Goal: Transaction & Acquisition: Purchase product/service

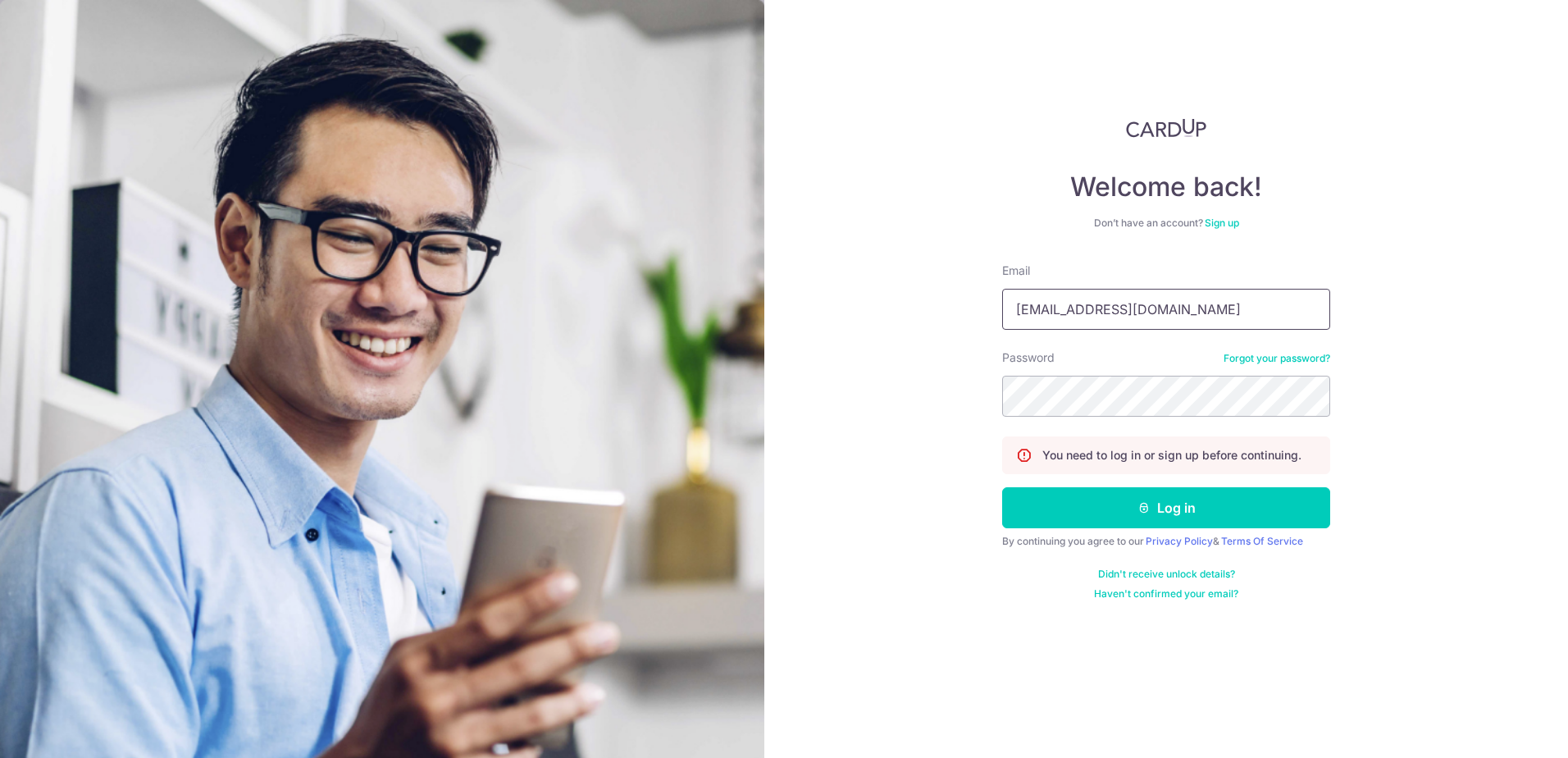
click at [1143, 308] on input "ocmaster@gmail.com" at bounding box center [1166, 309] width 328 height 41
type input "spore@singaporean.onmicrosoft.com"
click at [1125, 509] on button "Log in" at bounding box center [1166, 508] width 328 height 41
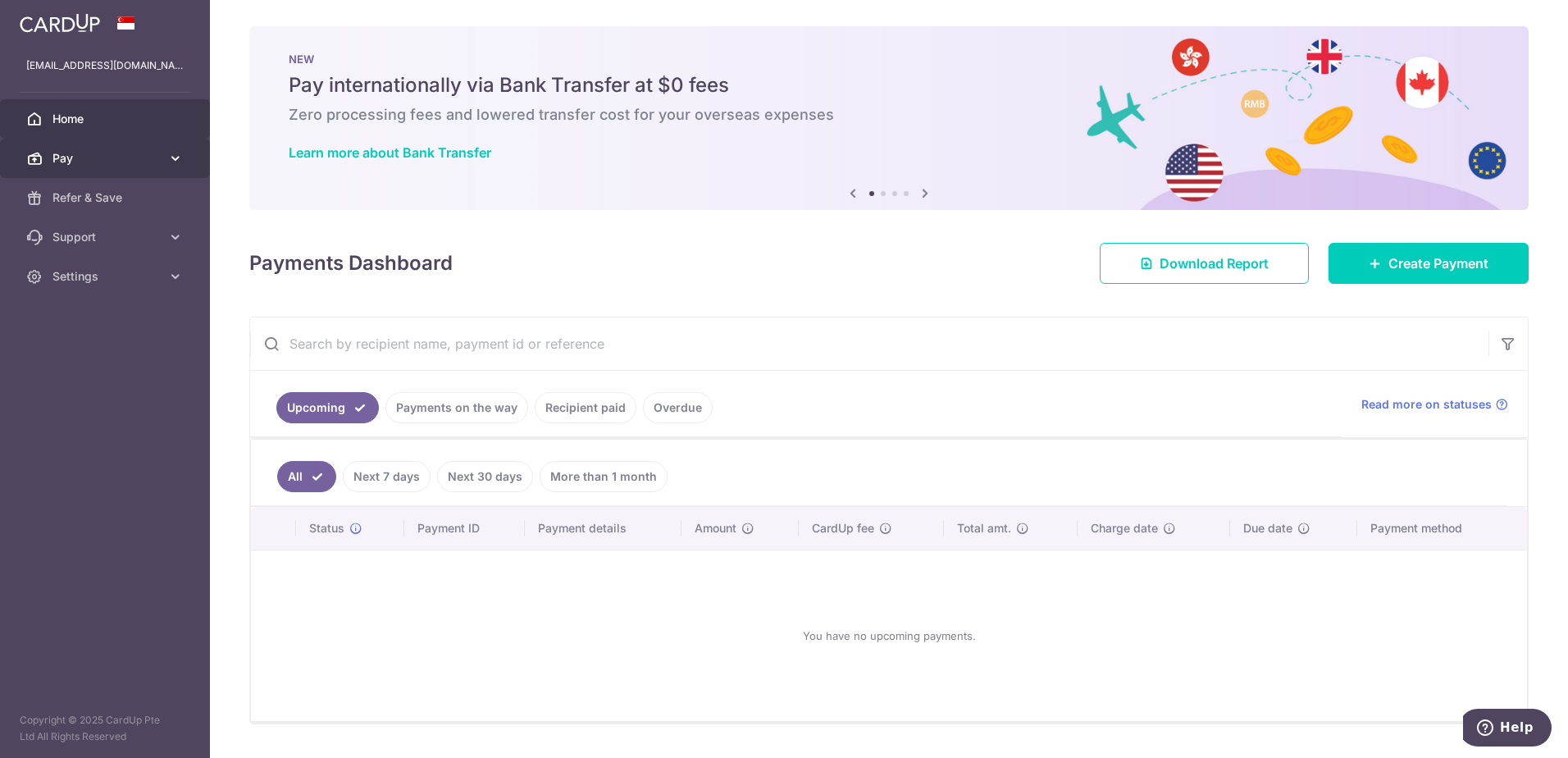
click at [141, 167] on link "Pay" at bounding box center [105, 158] width 210 height 39
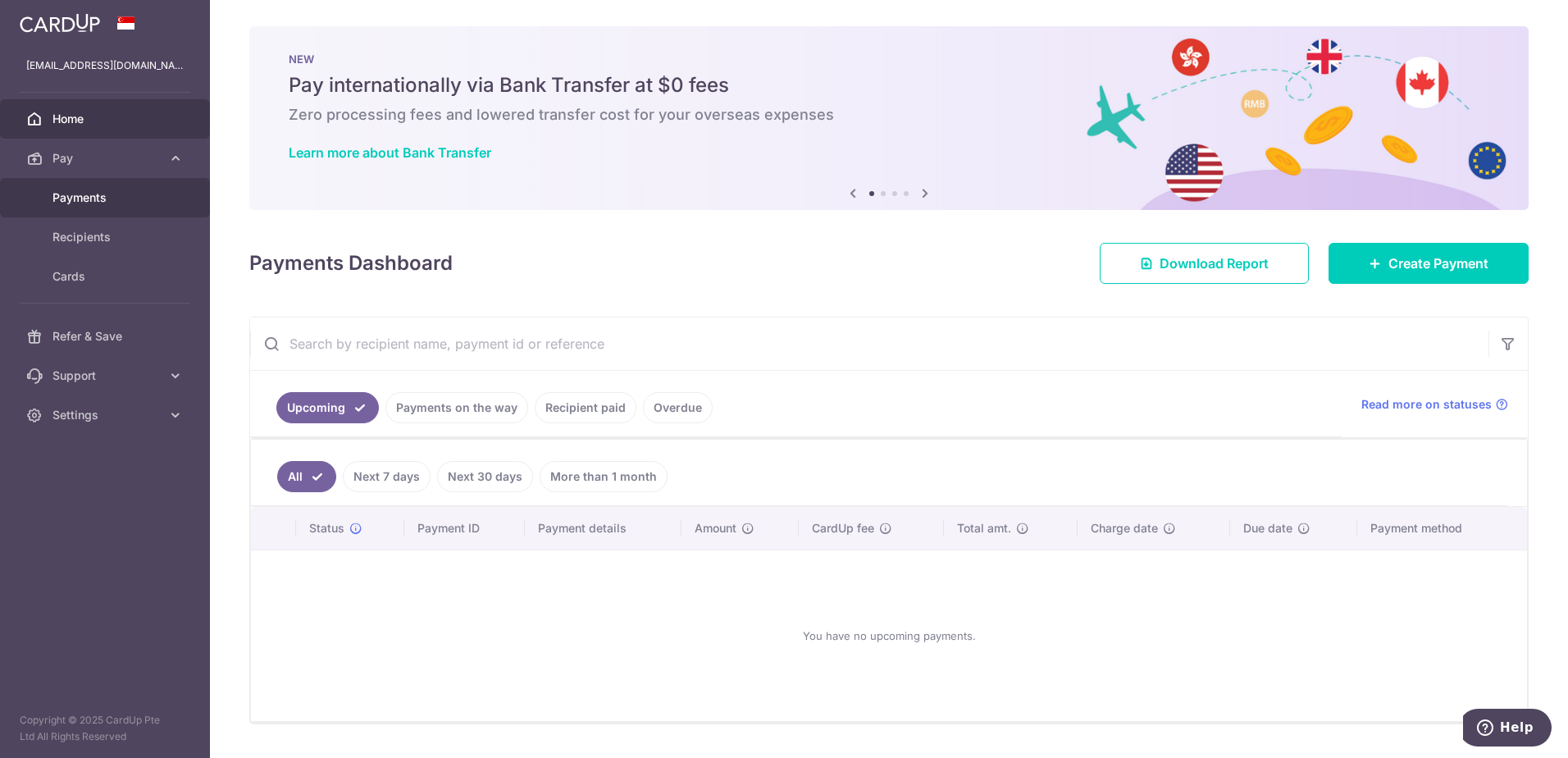
click at [111, 198] on span "Payments" at bounding box center [106, 198] width 108 height 16
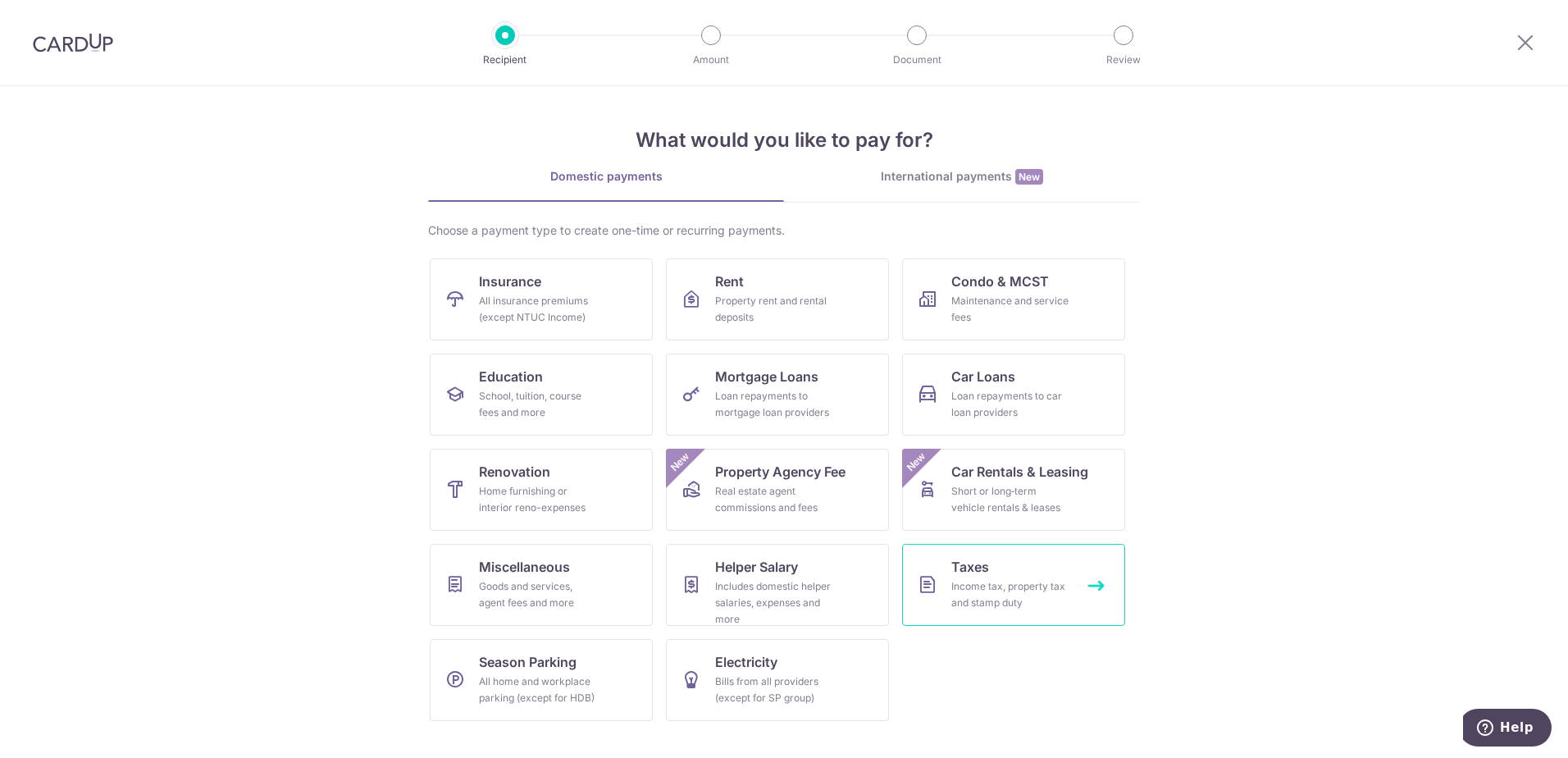
click at [974, 599] on div "Income tax, property tax and stamp duty" at bounding box center [1010, 594] width 118 height 33
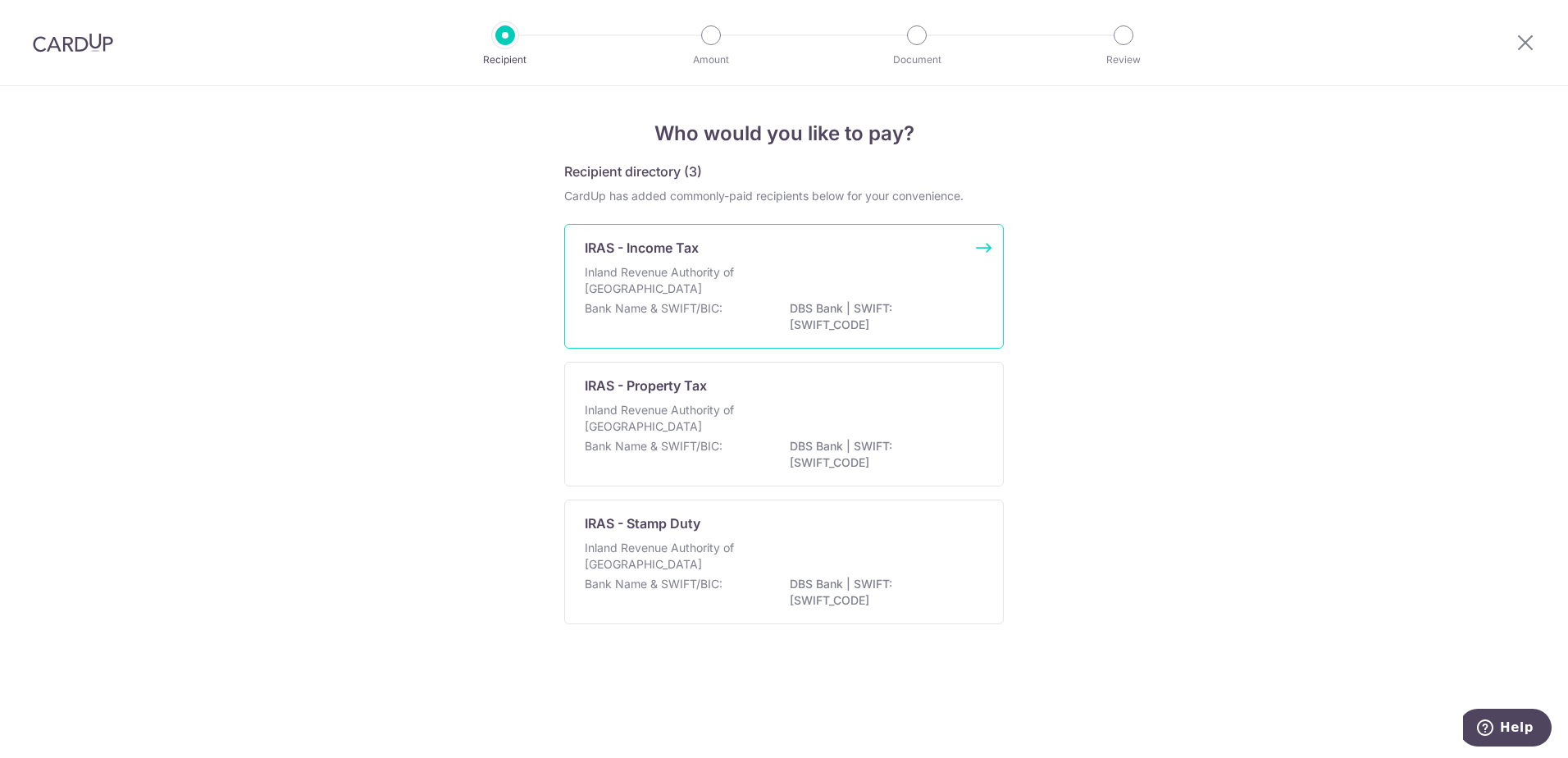
click at [841, 307] on p "DBS Bank | SWIFT: DBSSSGSGXXX" at bounding box center [882, 316] width 184 height 33
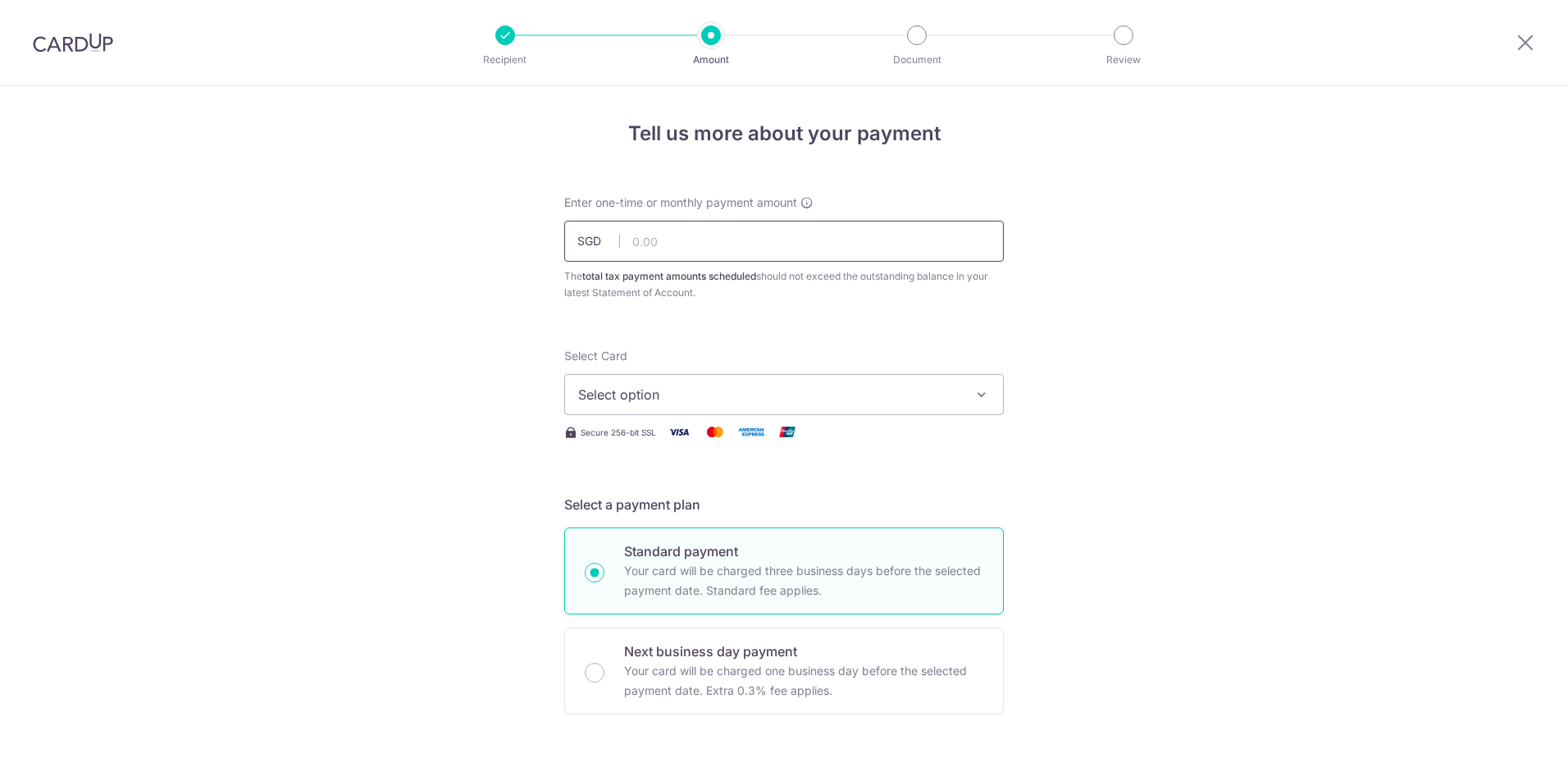
drag, startPoint x: 0, startPoint y: 0, endPoint x: 776, endPoint y: 251, distance: 815.6
click at [776, 251] on input "text" at bounding box center [784, 241] width 440 height 41
type input "409.50"
click at [752, 403] on span "Select option" at bounding box center [770, 394] width 383 height 20
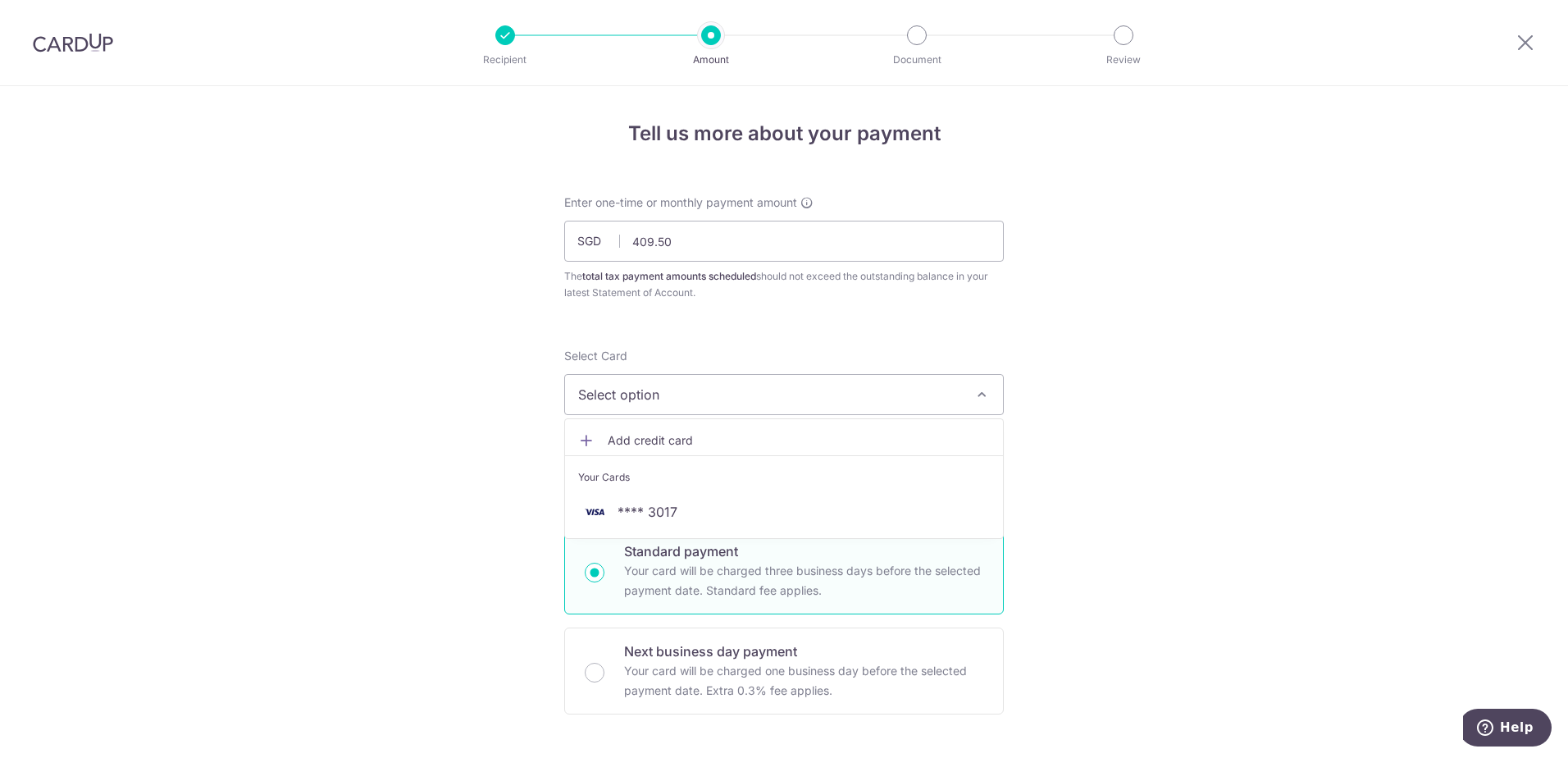
click at [727, 442] on span "Add credit card" at bounding box center [799, 441] width 383 height 16
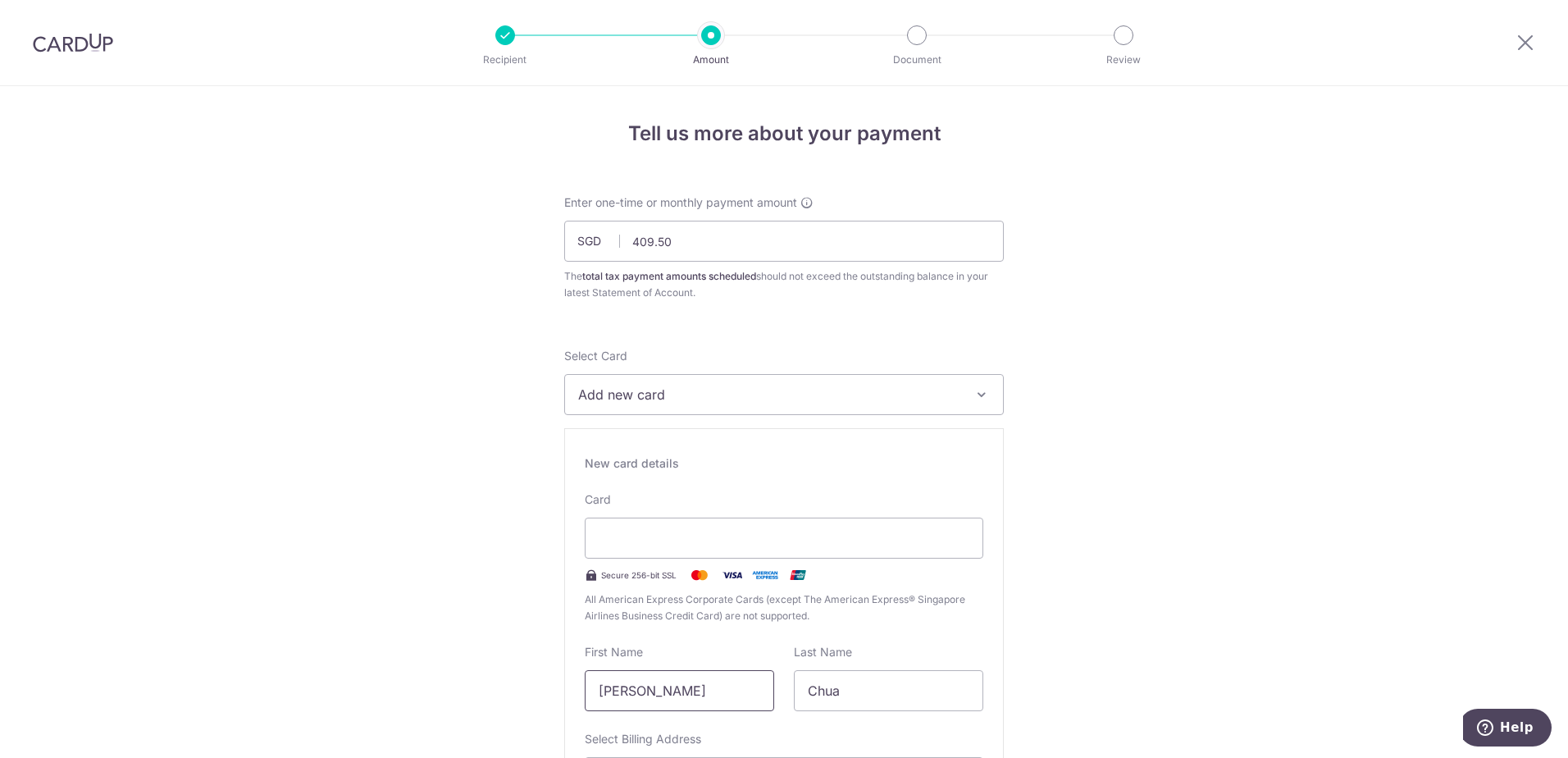
click at [712, 687] on input "Daniel" at bounding box center [679, 691] width 190 height 41
type input "D"
type input "Eveleen"
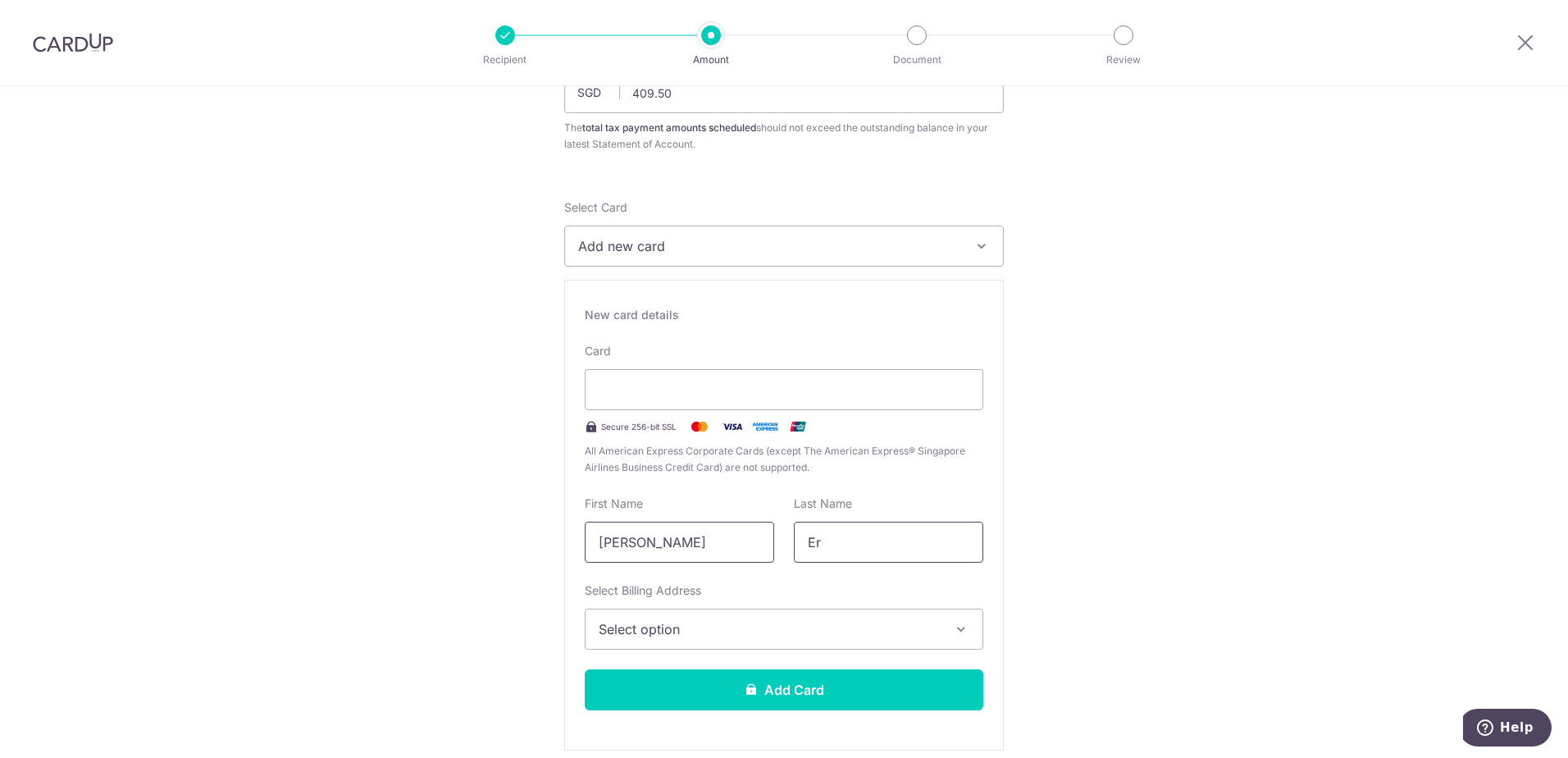
scroll to position [164, 0]
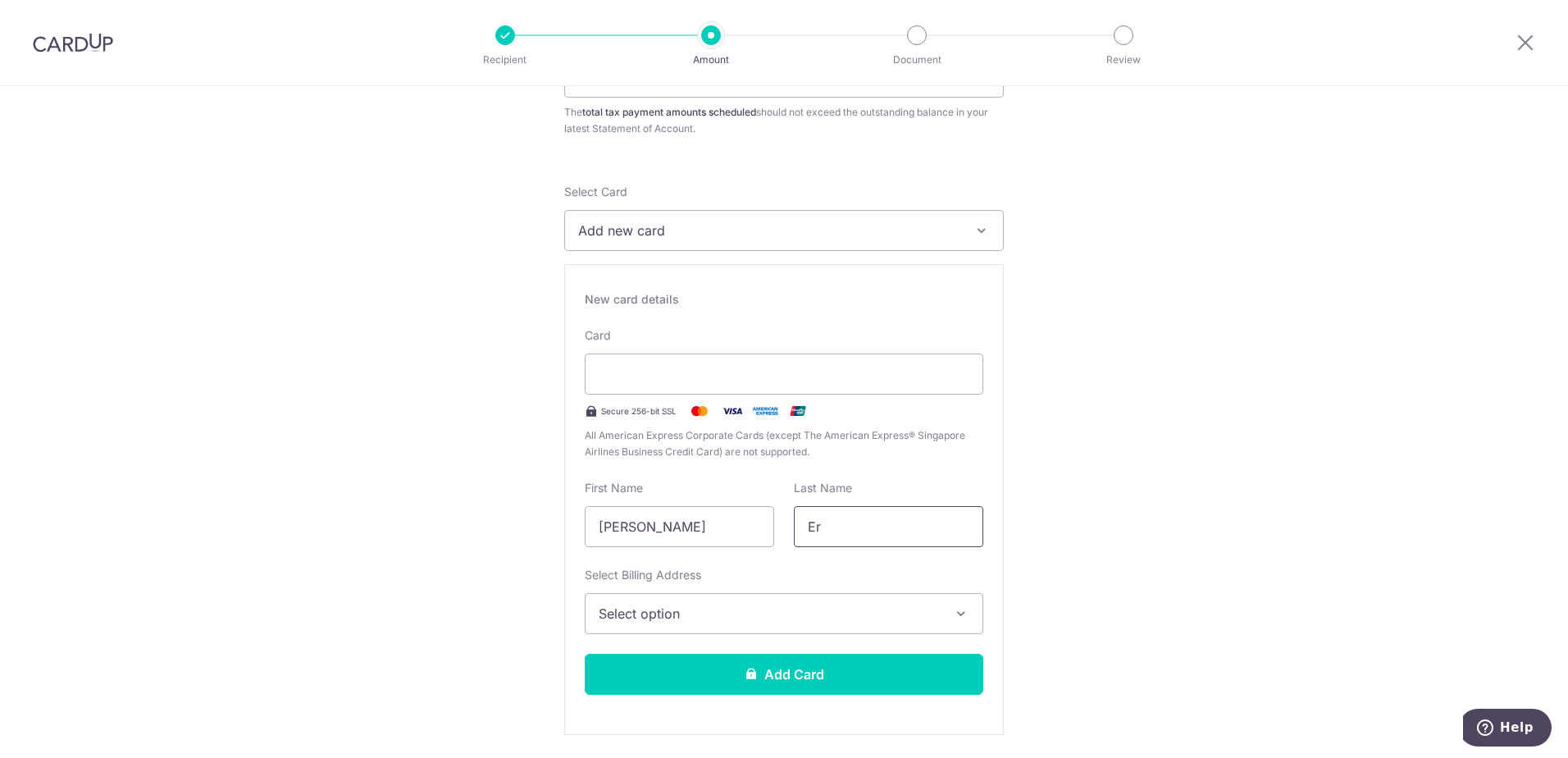
type input "Er"
click at [752, 615] on span "Select option" at bounding box center [770, 613] width 341 height 20
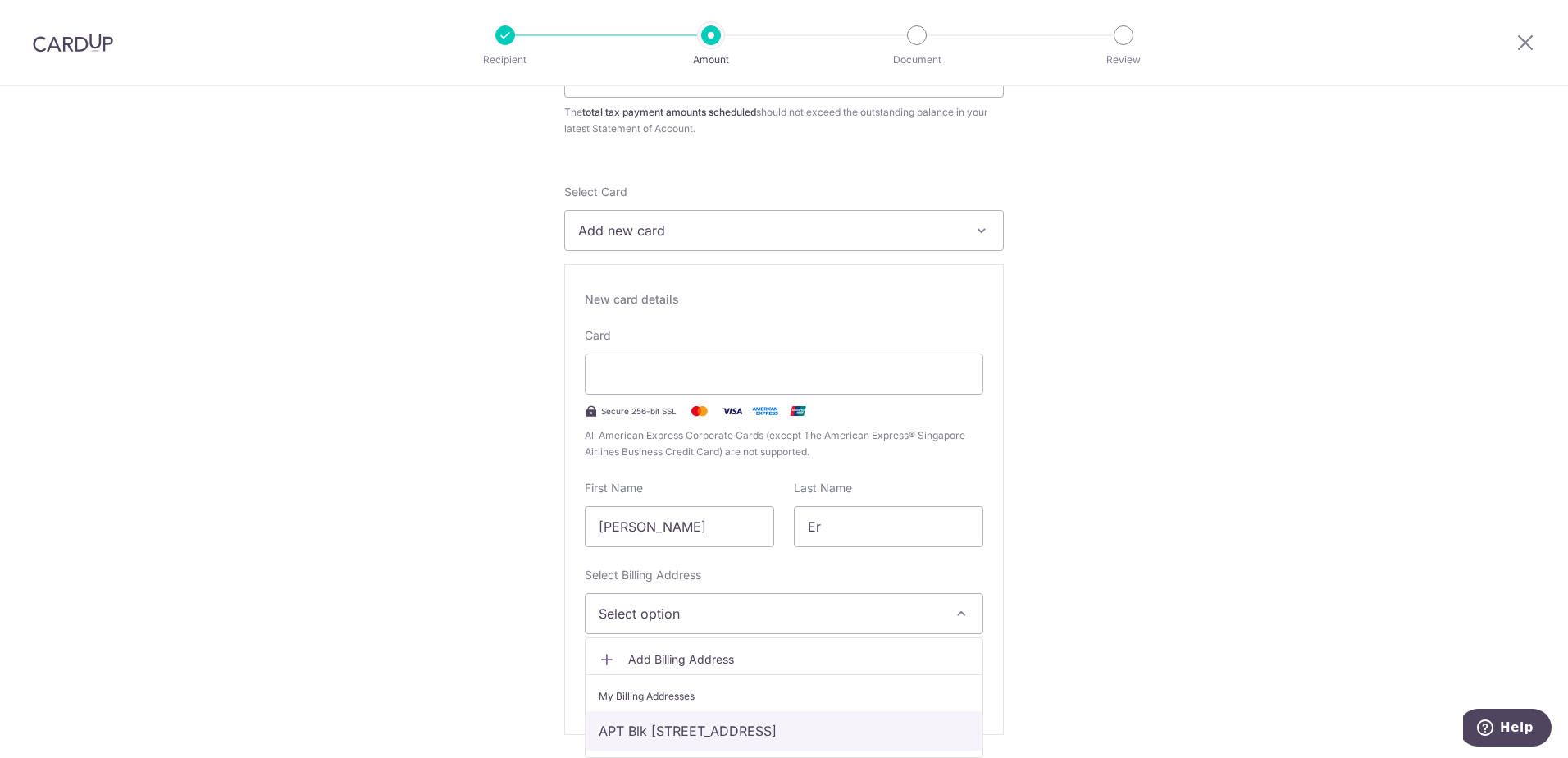
click at [725, 722] on link "APT Blk [STREET_ADDRESS]" at bounding box center [784, 731] width 397 height 39
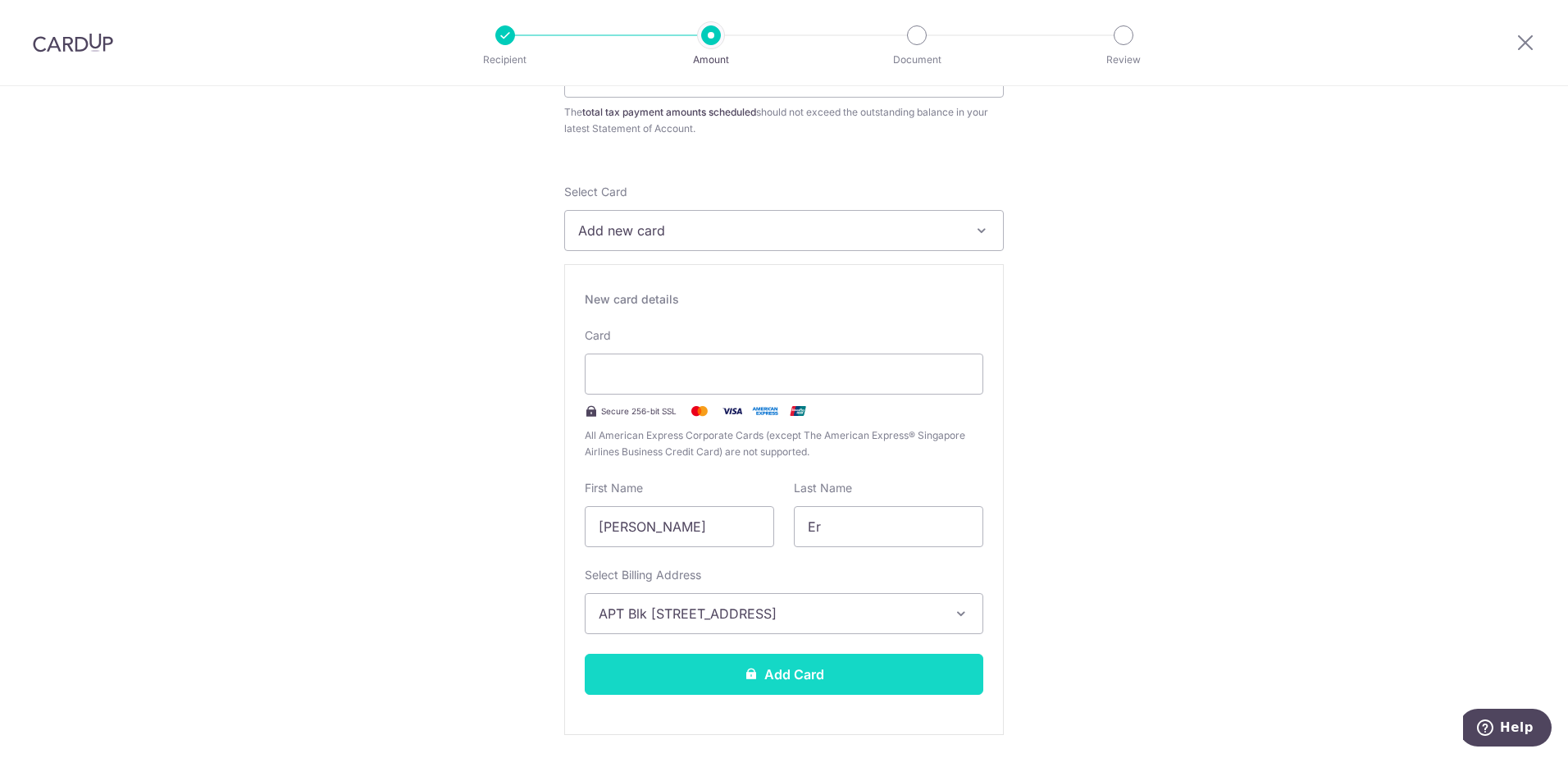
click at [829, 675] on button "Add Card" at bounding box center [784, 674] width 399 height 41
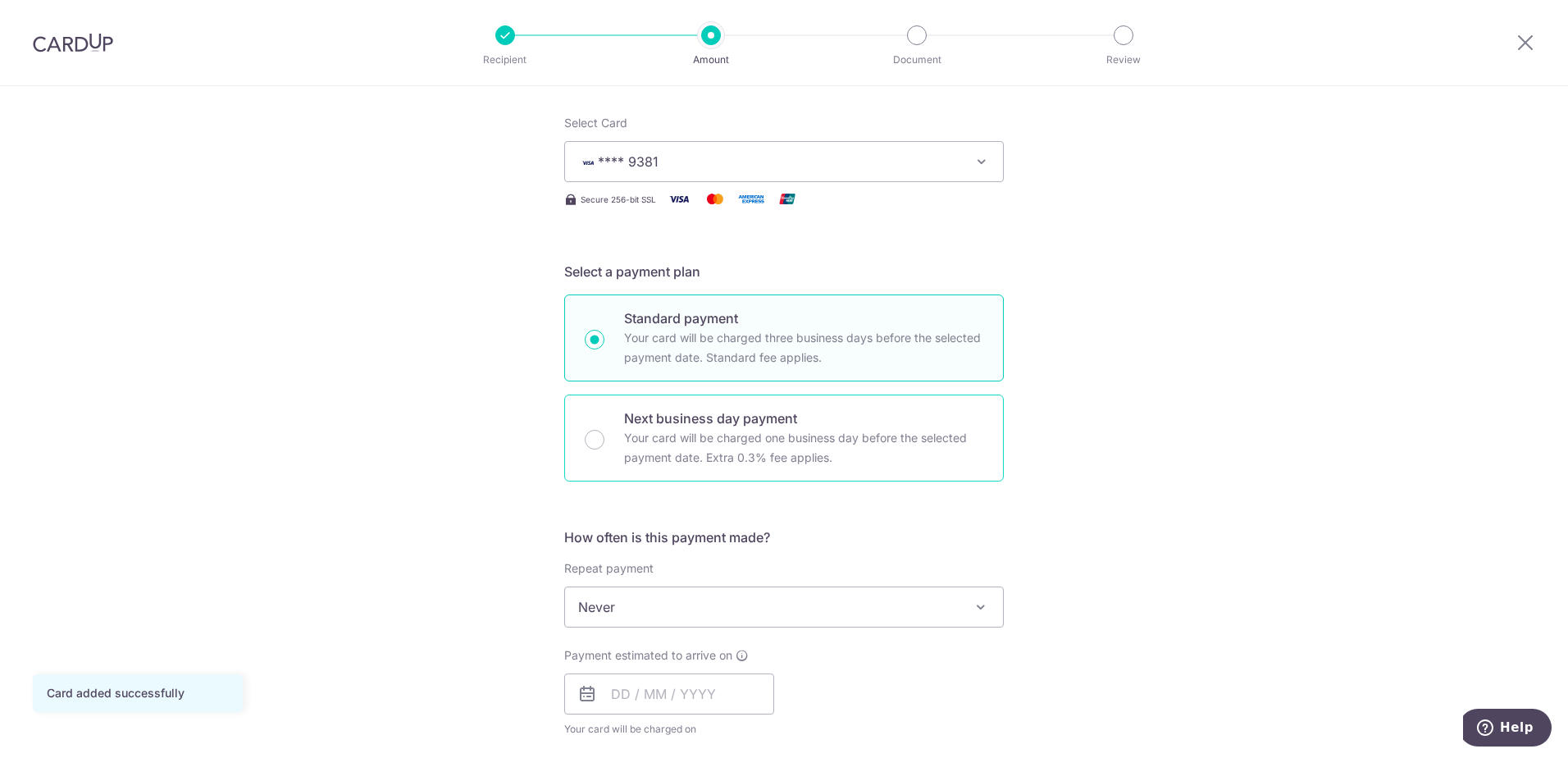
scroll to position [328, 0]
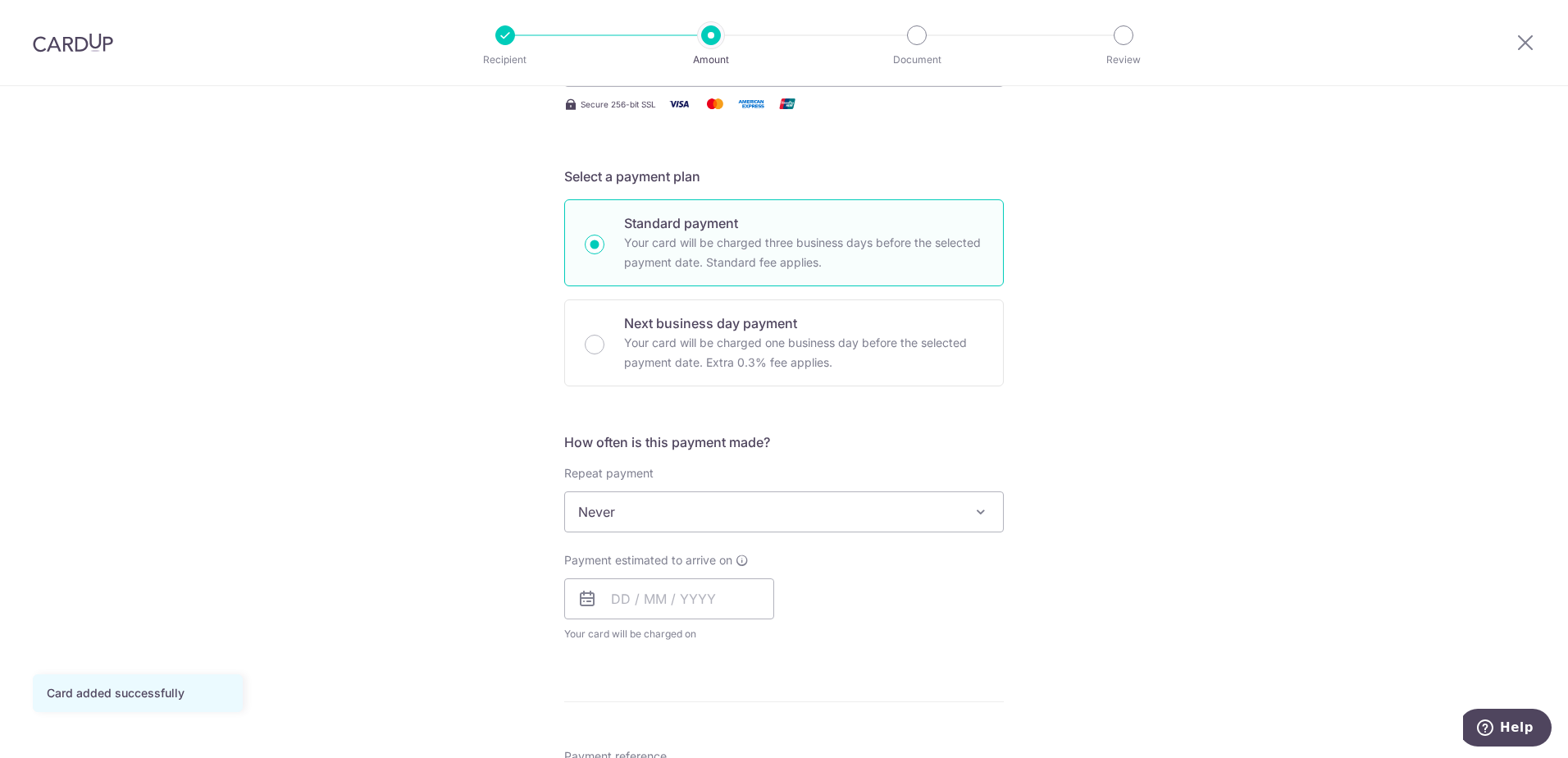
click at [767, 492] on div "Repeat payment Never Every month Never To set up monthly income tax payments on…" at bounding box center [784, 498] width 440 height 67
drag, startPoint x: 767, startPoint y: 492, endPoint x: 766, endPoint y: 502, distance: 10.0
click at [766, 502] on span "Never" at bounding box center [784, 512] width 438 height 39
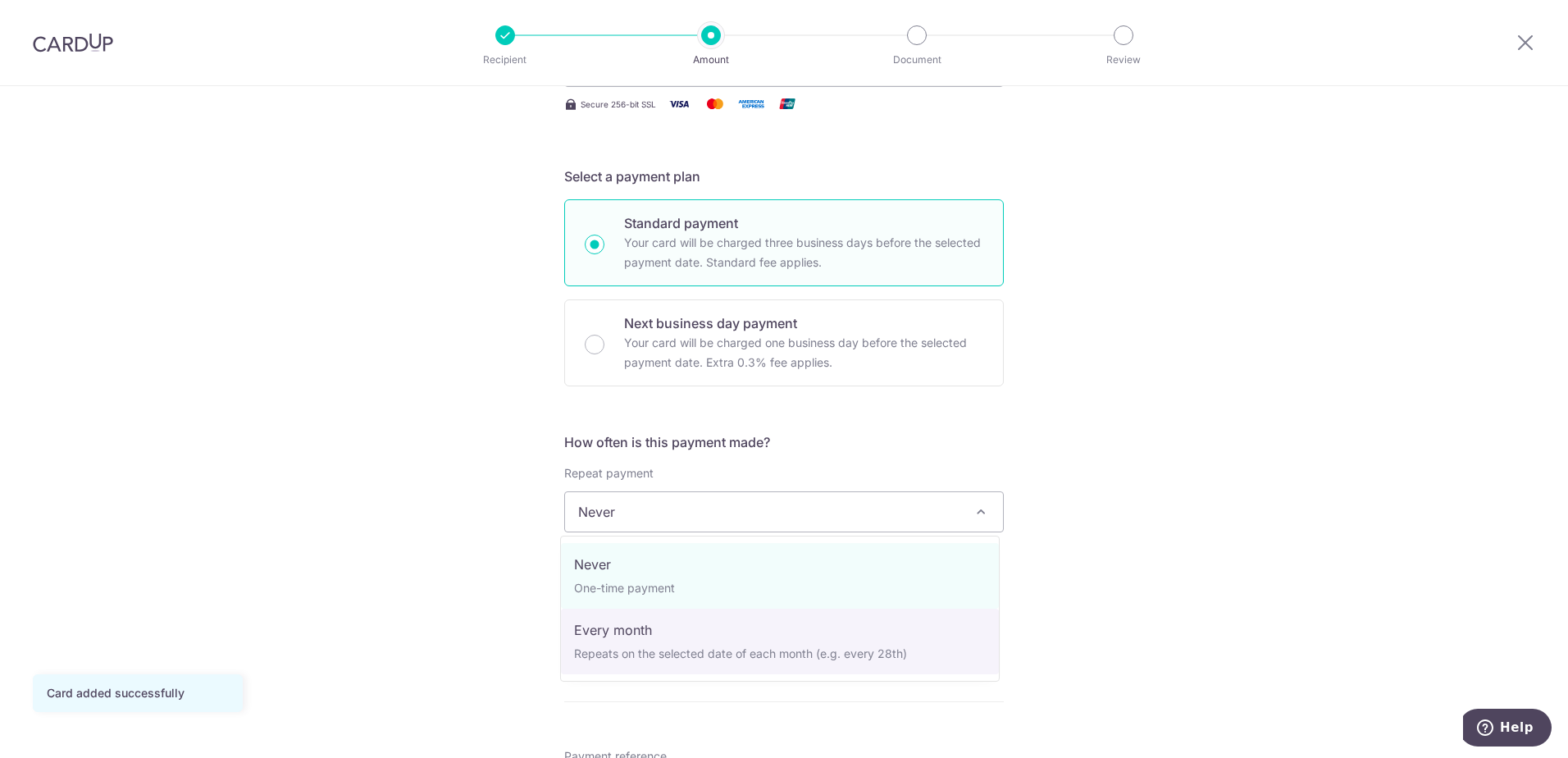
select select "3"
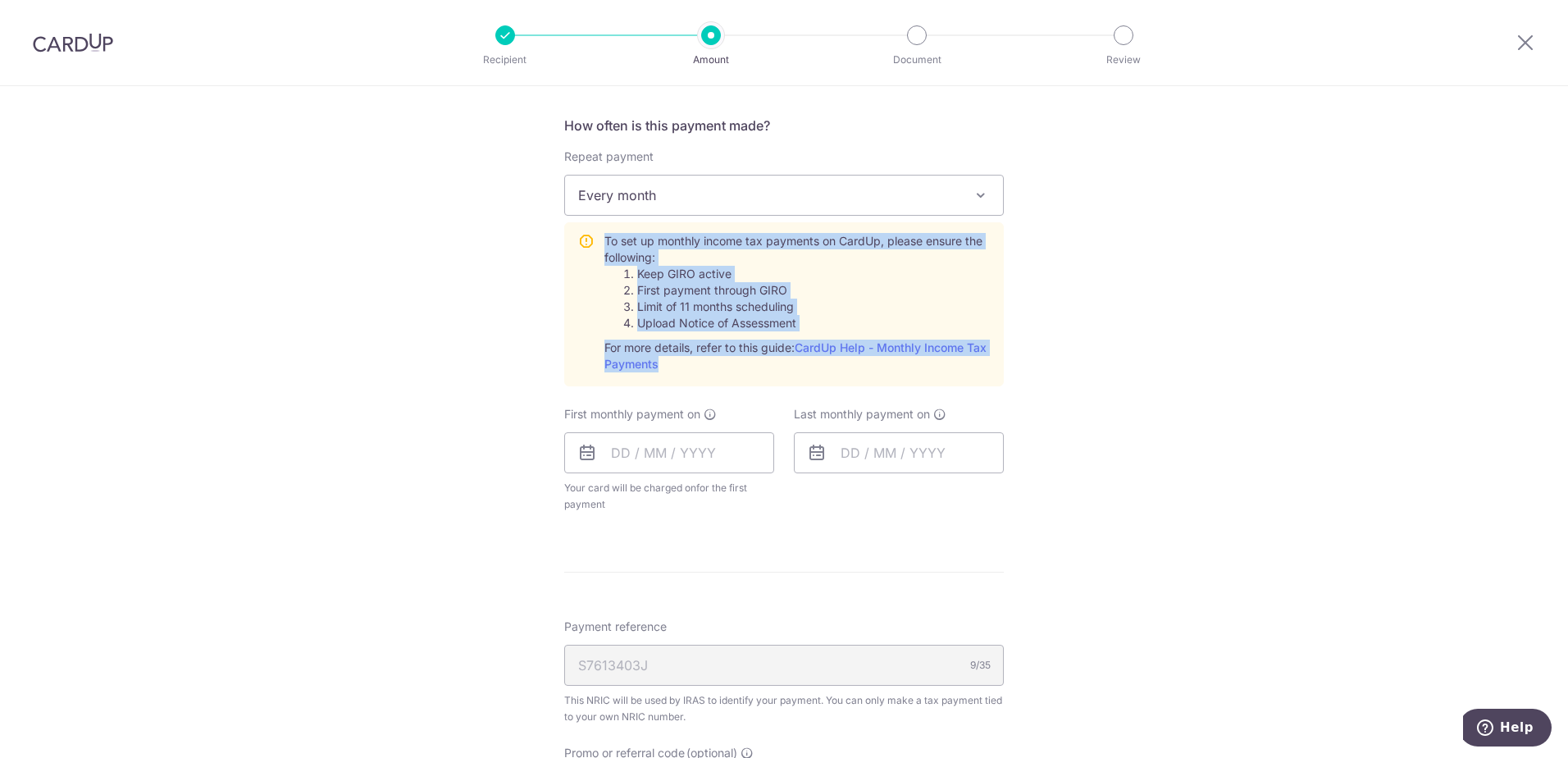
scroll to position [656, 0]
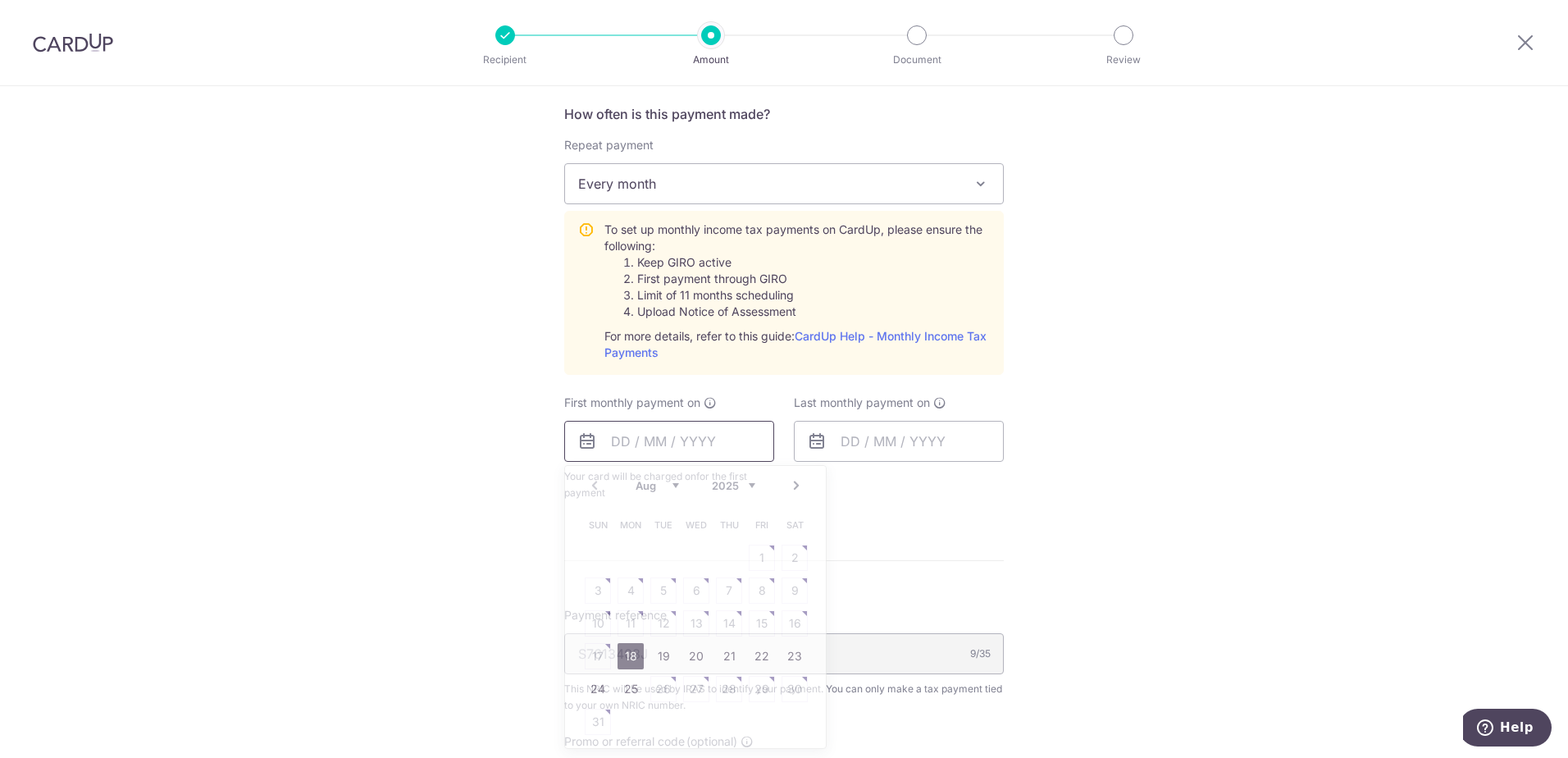
click at [654, 452] on input "text" at bounding box center [669, 442] width 210 height 41
click at [632, 661] on link "18" at bounding box center [630, 655] width 26 height 26
type input "[DATE]"
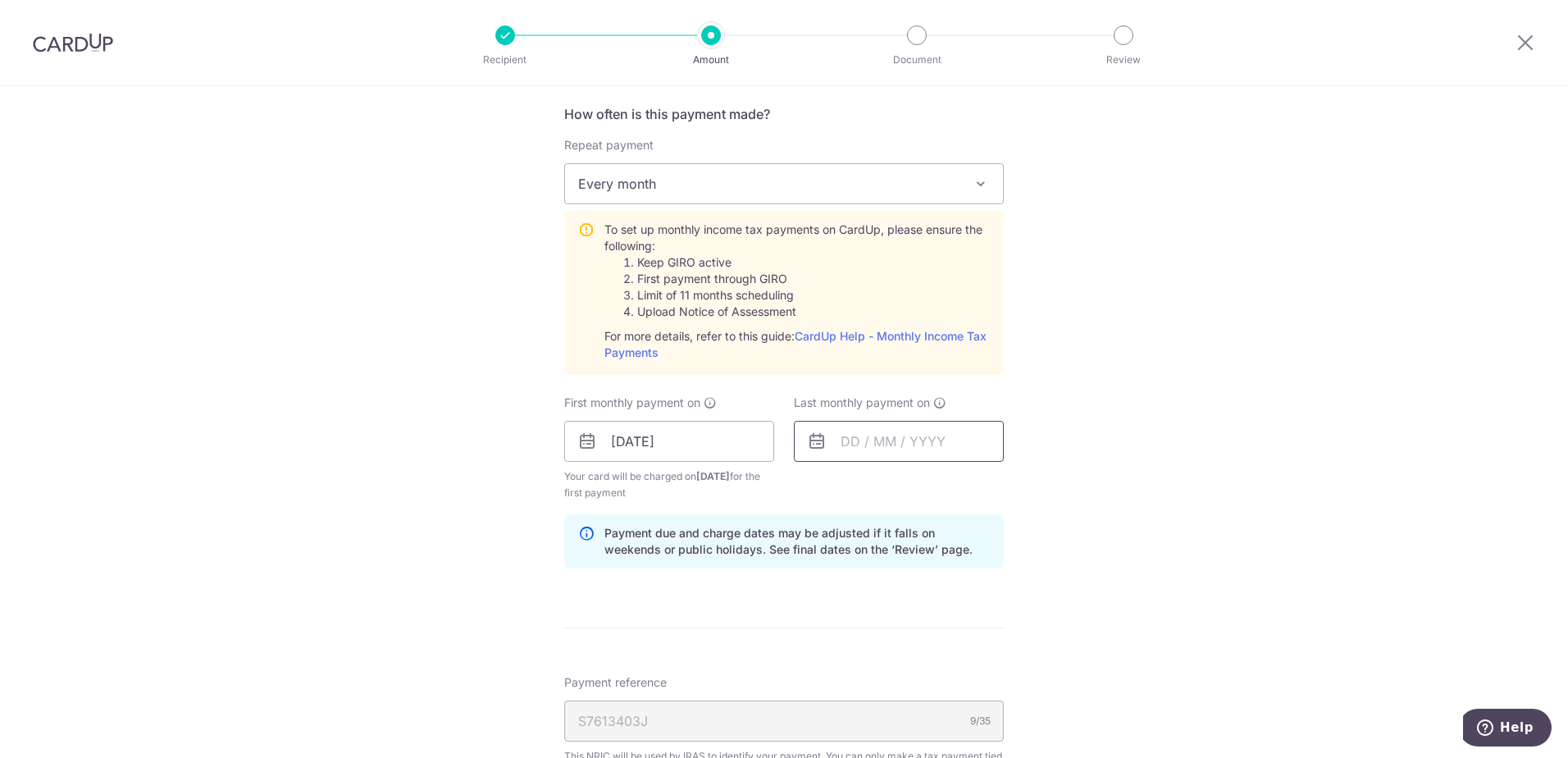
click at [904, 444] on input "text" at bounding box center [898, 442] width 210 height 41
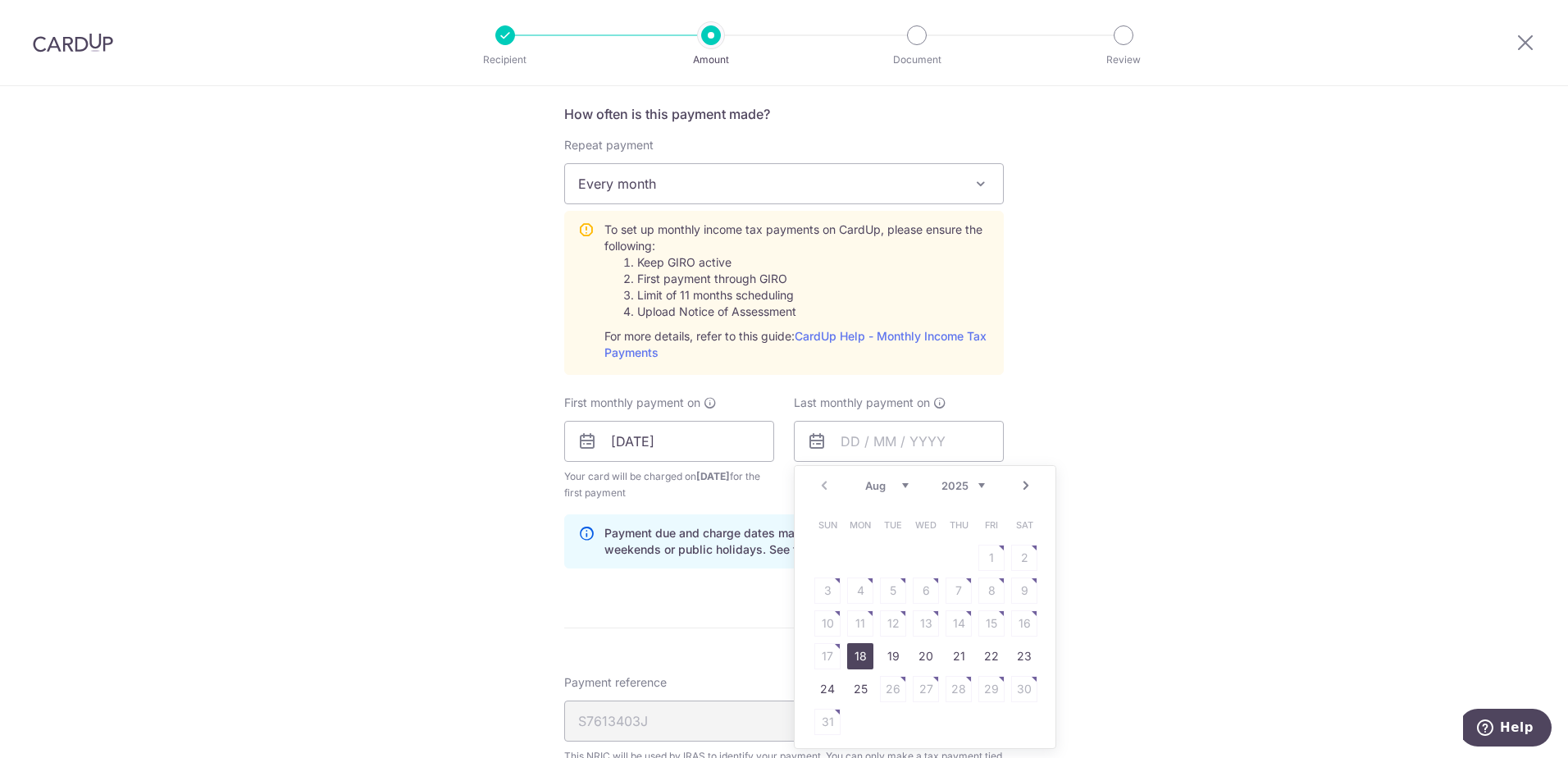
click at [1017, 484] on link "Next" at bounding box center [1026, 485] width 20 height 20
click at [980, 485] on select "2025 2026" at bounding box center [963, 485] width 44 height 13
click at [1017, 489] on div "Prev Next Jan Feb Mar Apr May Jun Jul Aug Sep 2025 2026" at bounding box center [925, 485] width 261 height 39
click at [1019, 488] on div "Prev Next Jan Feb Mar Apr May Jun Jul Aug Sep 2025 2026" at bounding box center [925, 485] width 261 height 39
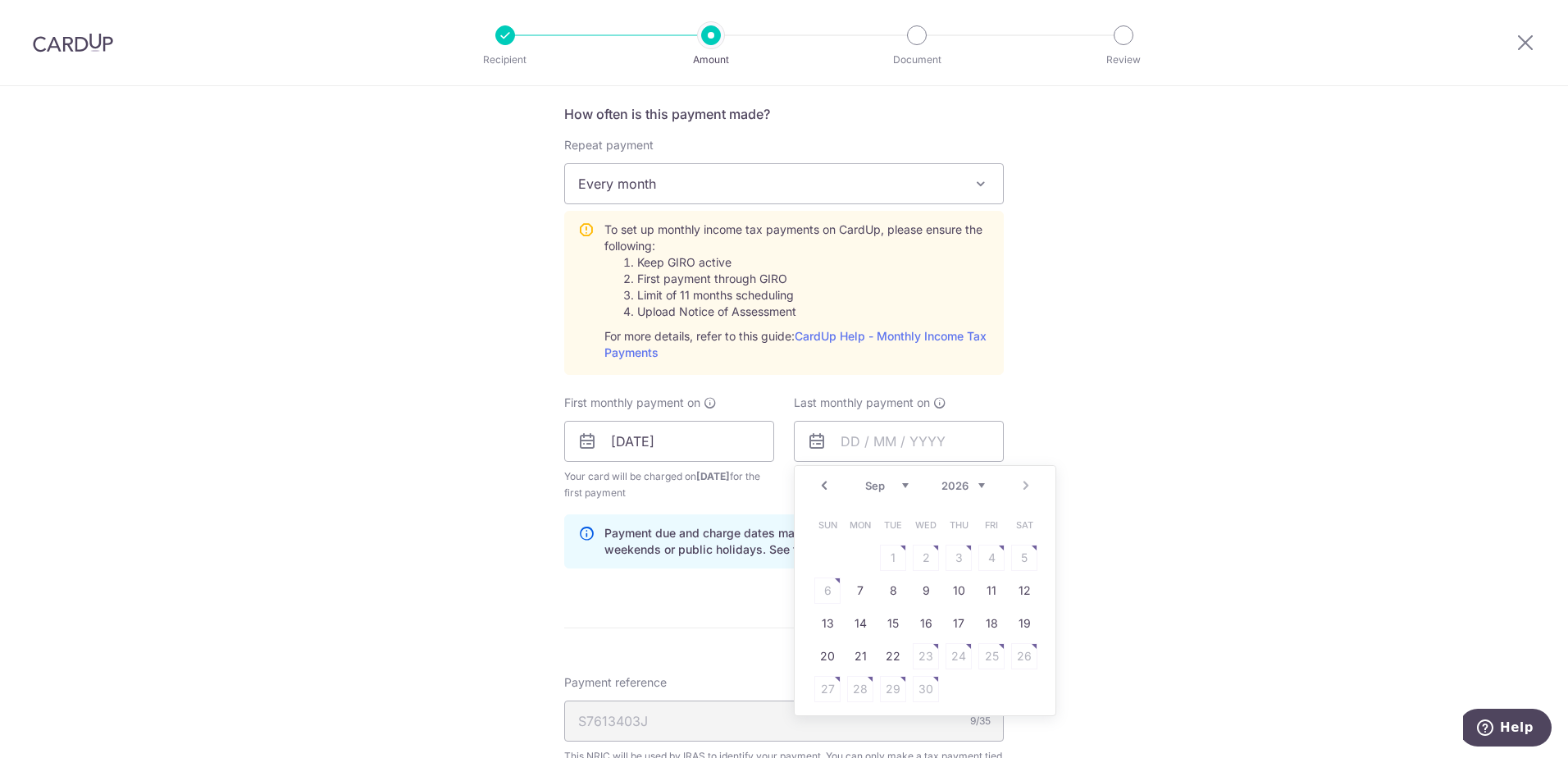
click at [1019, 488] on div "Prev Next Jan Feb Mar Apr May Jun Jul Aug Sep 2025 2026" at bounding box center [925, 485] width 261 height 39
click at [888, 659] on link "22" at bounding box center [893, 655] width 26 height 26
type input "22/09/2026"
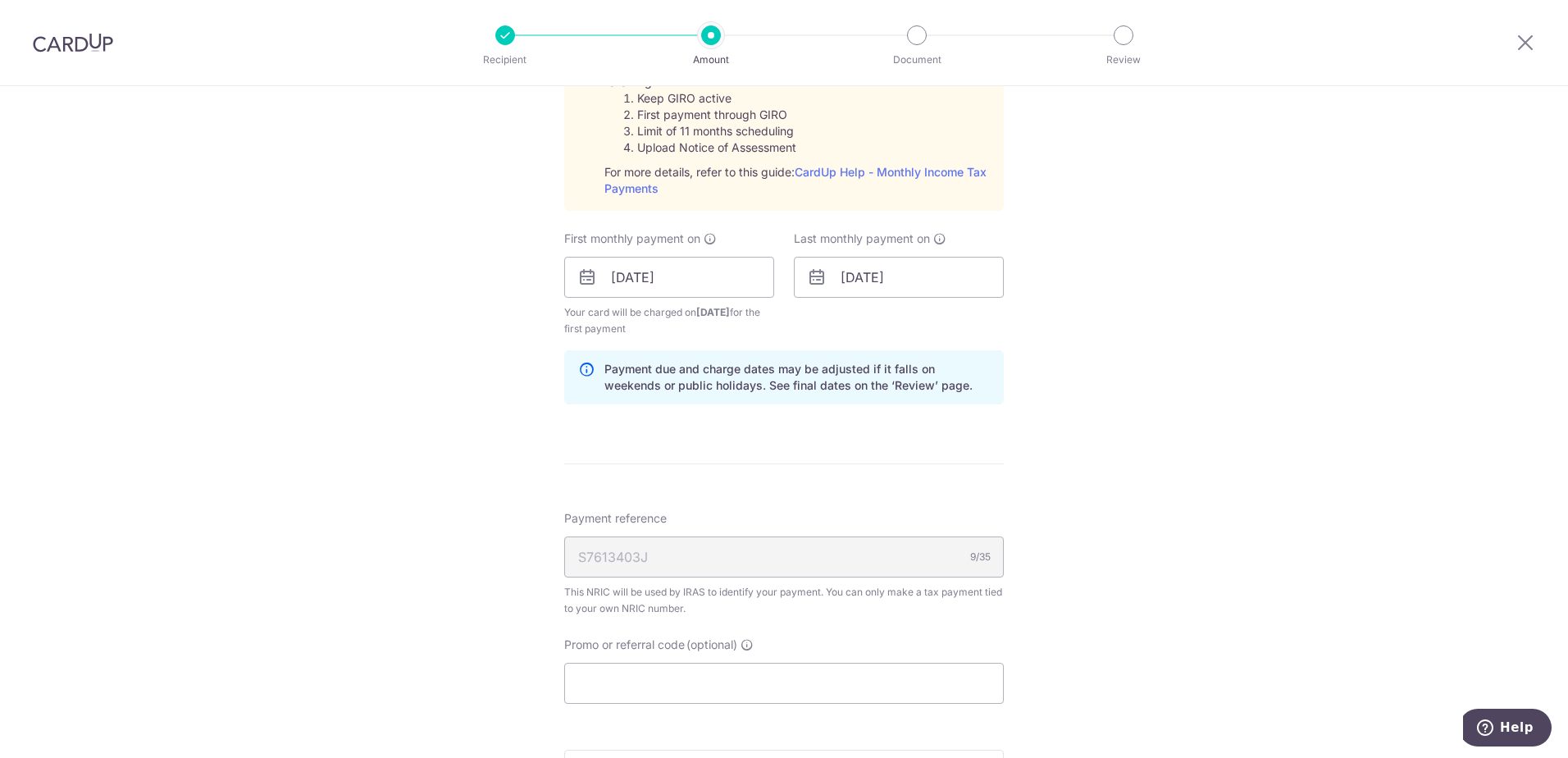
scroll to position [902, 0]
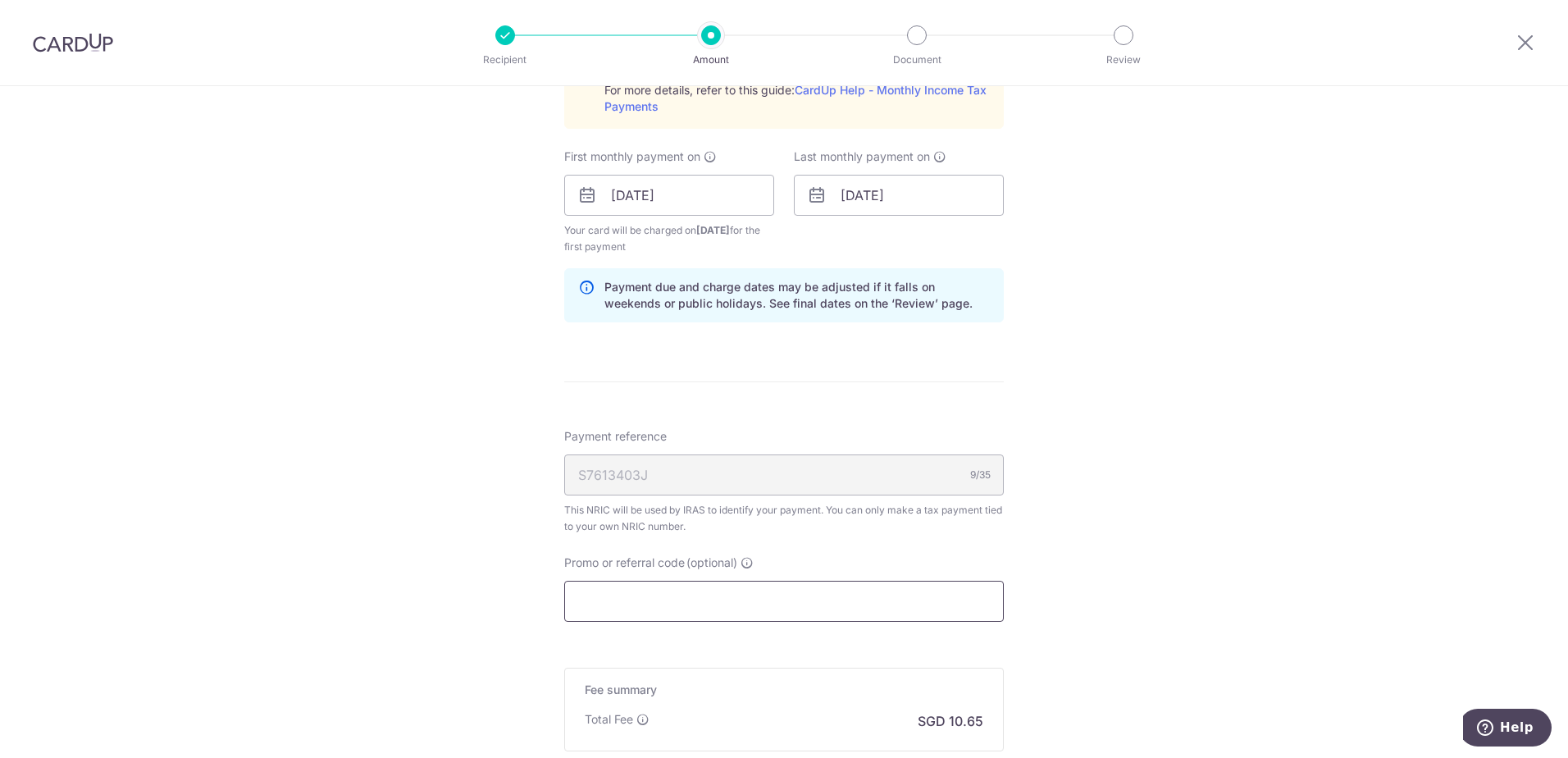
click at [785, 605] on input "Promo or referral code (optional)" at bounding box center [784, 602] width 440 height 41
paste input "VTAX25R"
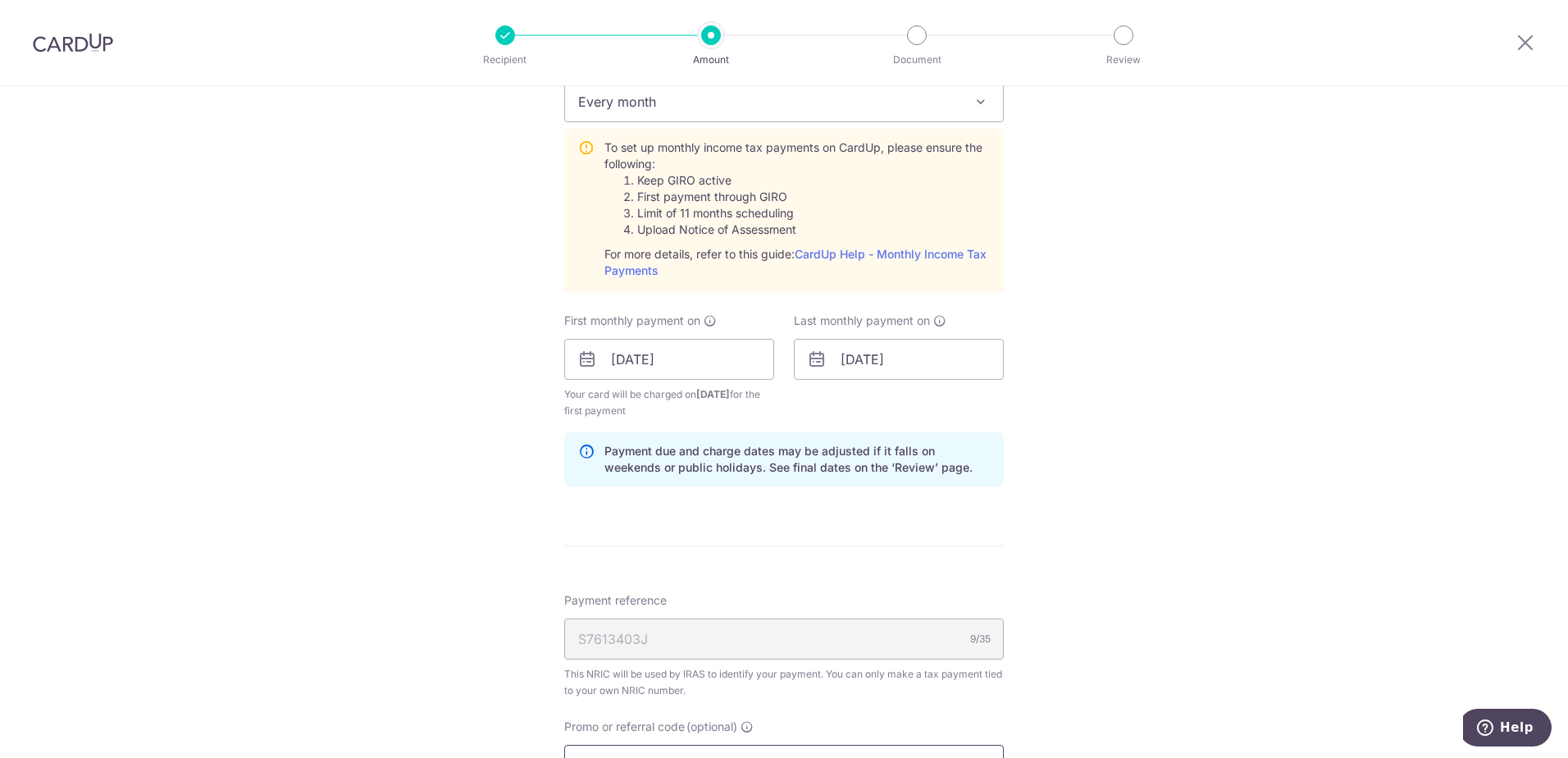
scroll to position [1149, 0]
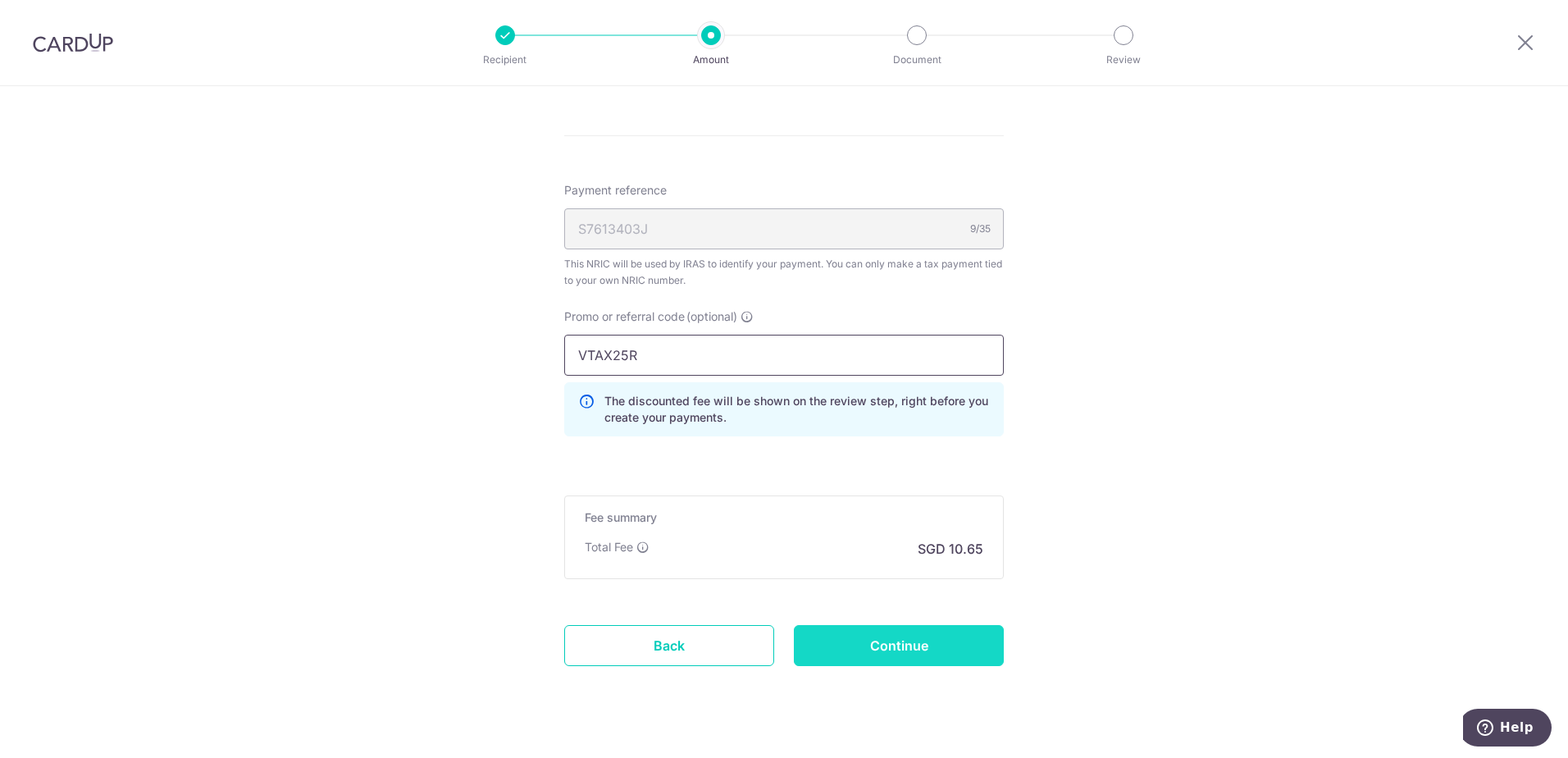
type input "VTAX25R"
click at [873, 641] on input "Continue" at bounding box center [898, 645] width 210 height 41
type input "Create Schedule"
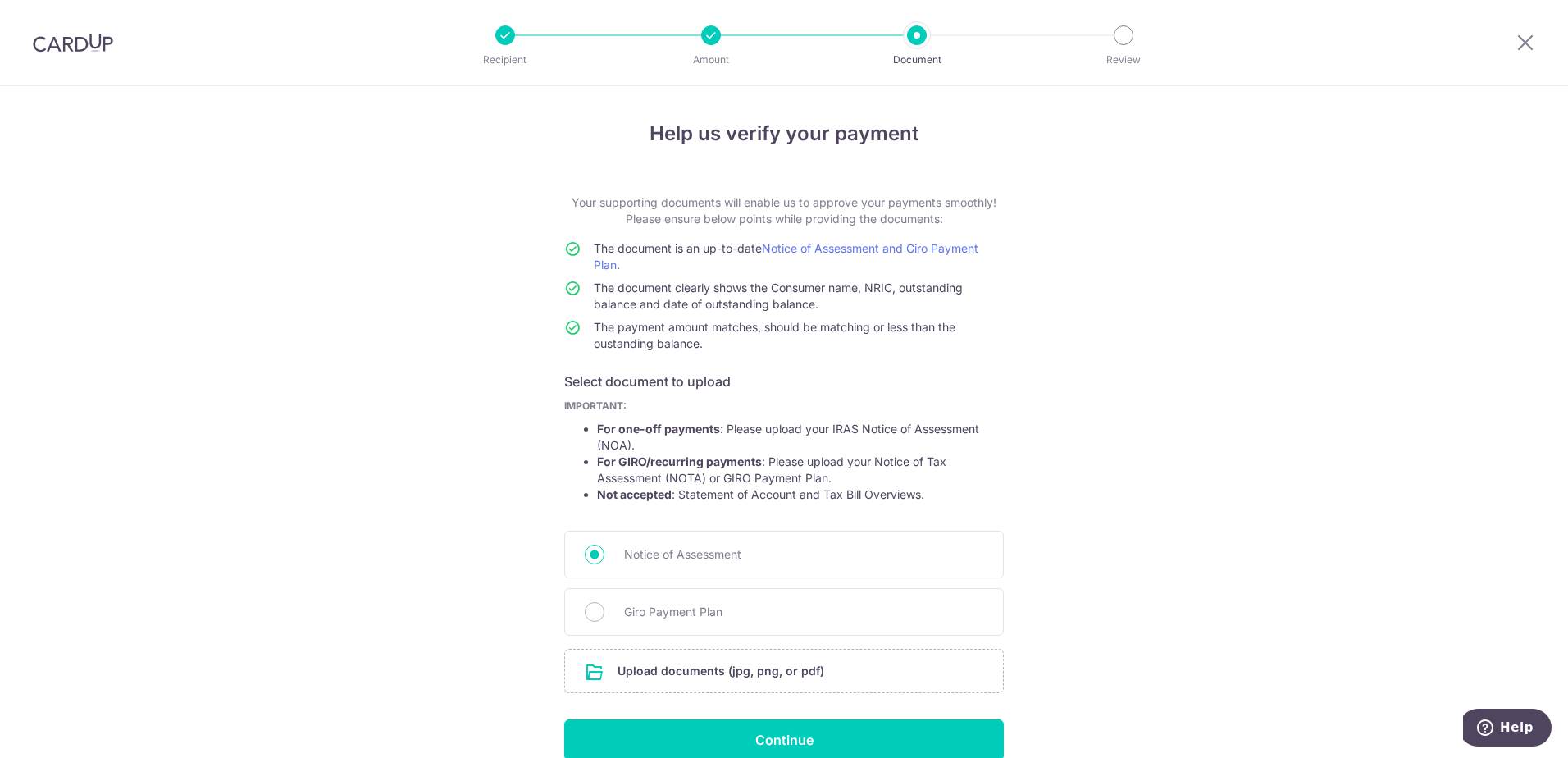
scroll to position [80, 0]
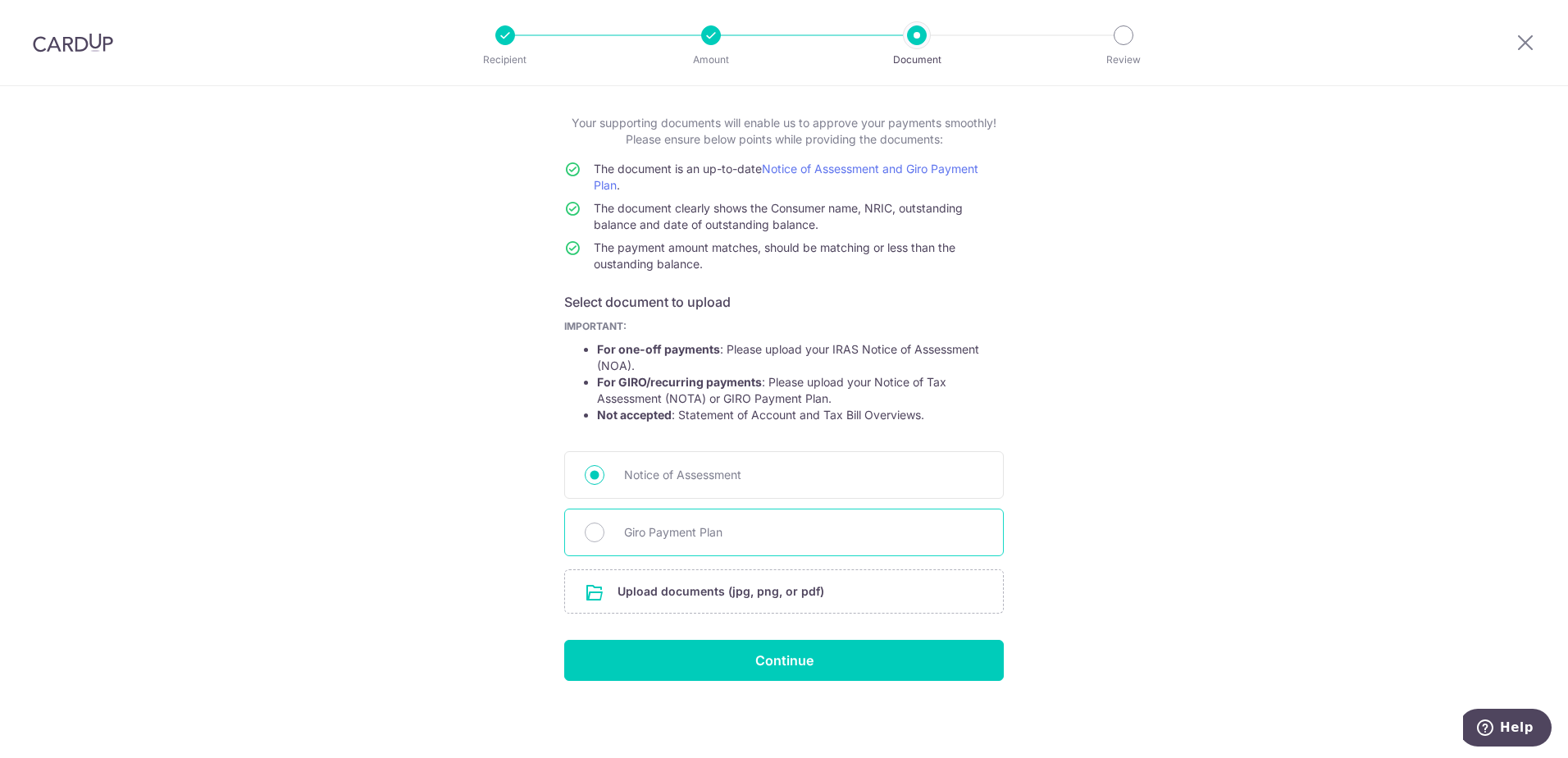
click at [631, 531] on span "Giro Payment Plan" at bounding box center [804, 532] width 359 height 20
click at [604, 531] on input "Giro Payment Plan" at bounding box center [594, 532] width 20 height 20
radio input "true"
click at [873, 581] on input "file" at bounding box center [784, 592] width 438 height 43
click at [745, 593] on input "file" at bounding box center [784, 592] width 438 height 43
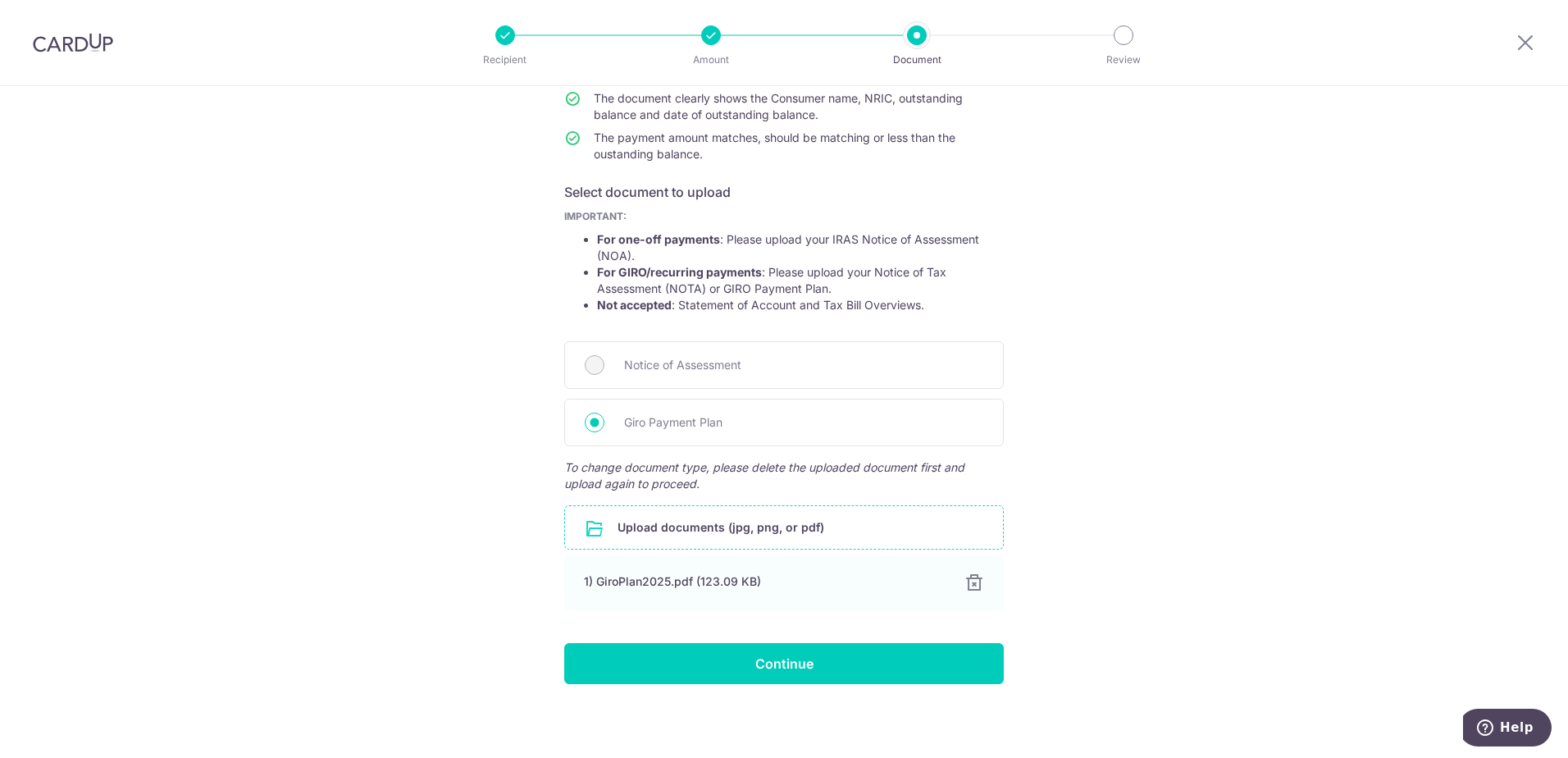
scroll to position [193, 0]
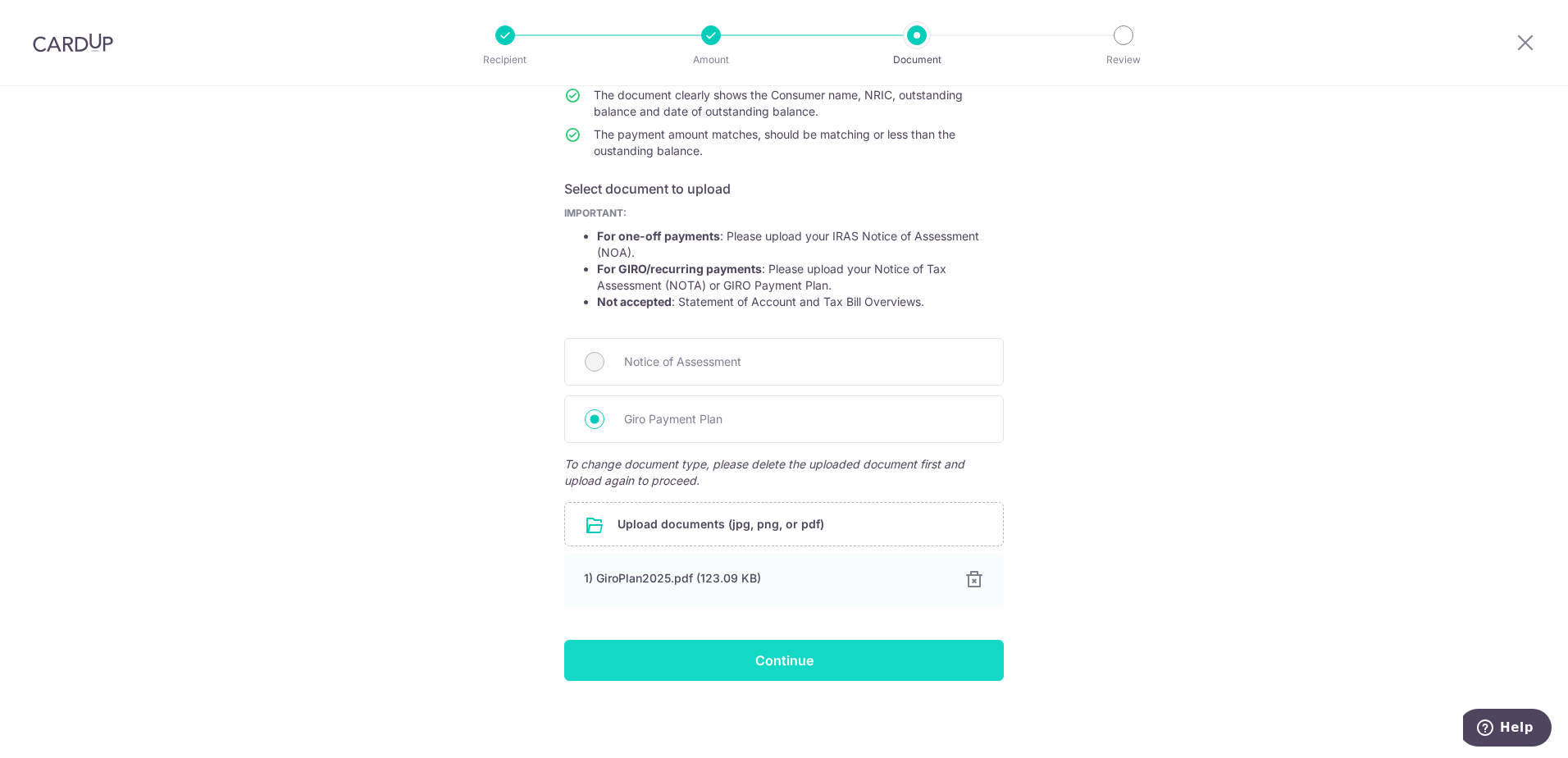
click at [734, 660] on input "Continue" at bounding box center [784, 661] width 440 height 41
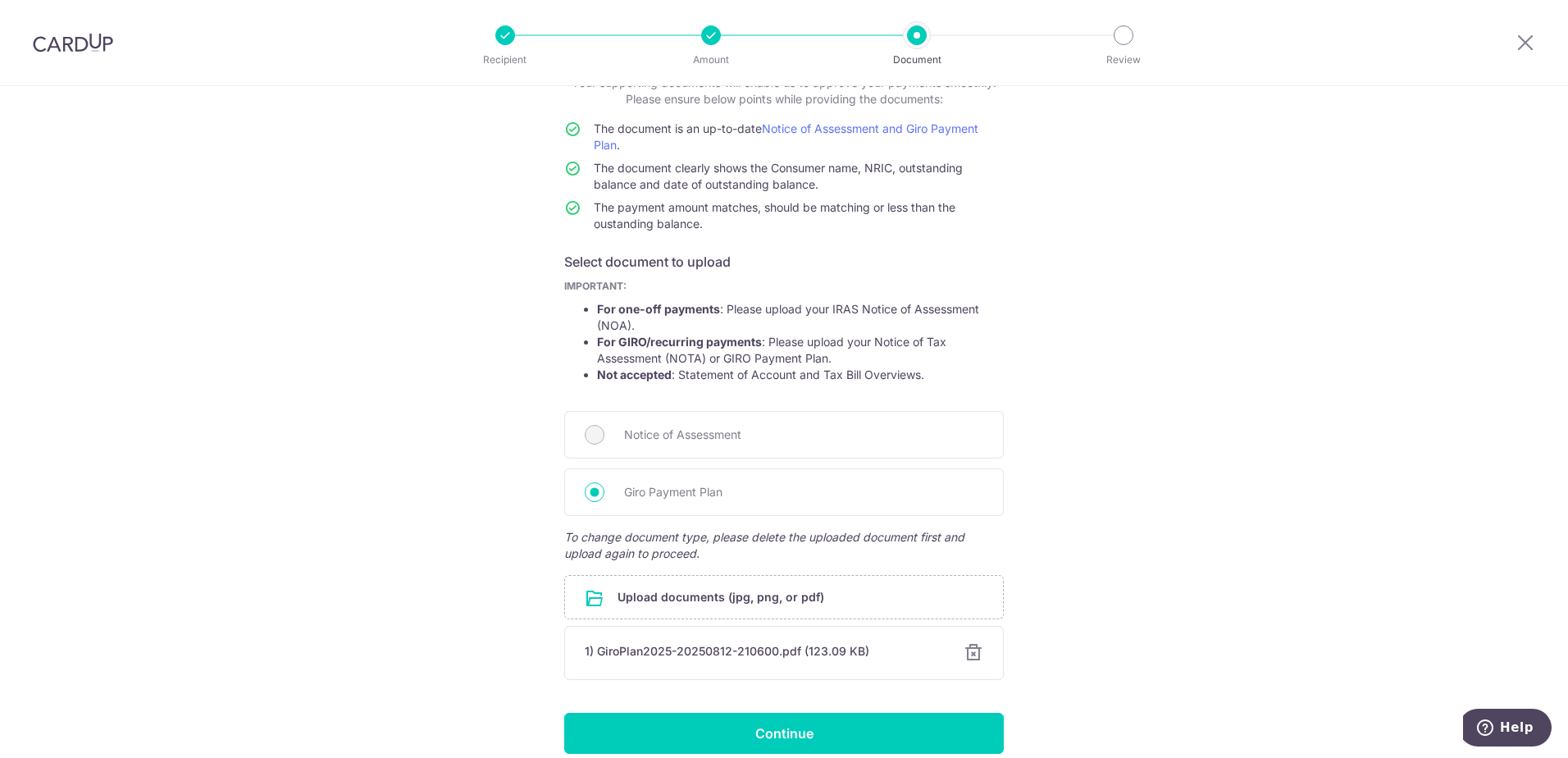
scroll to position [193, 0]
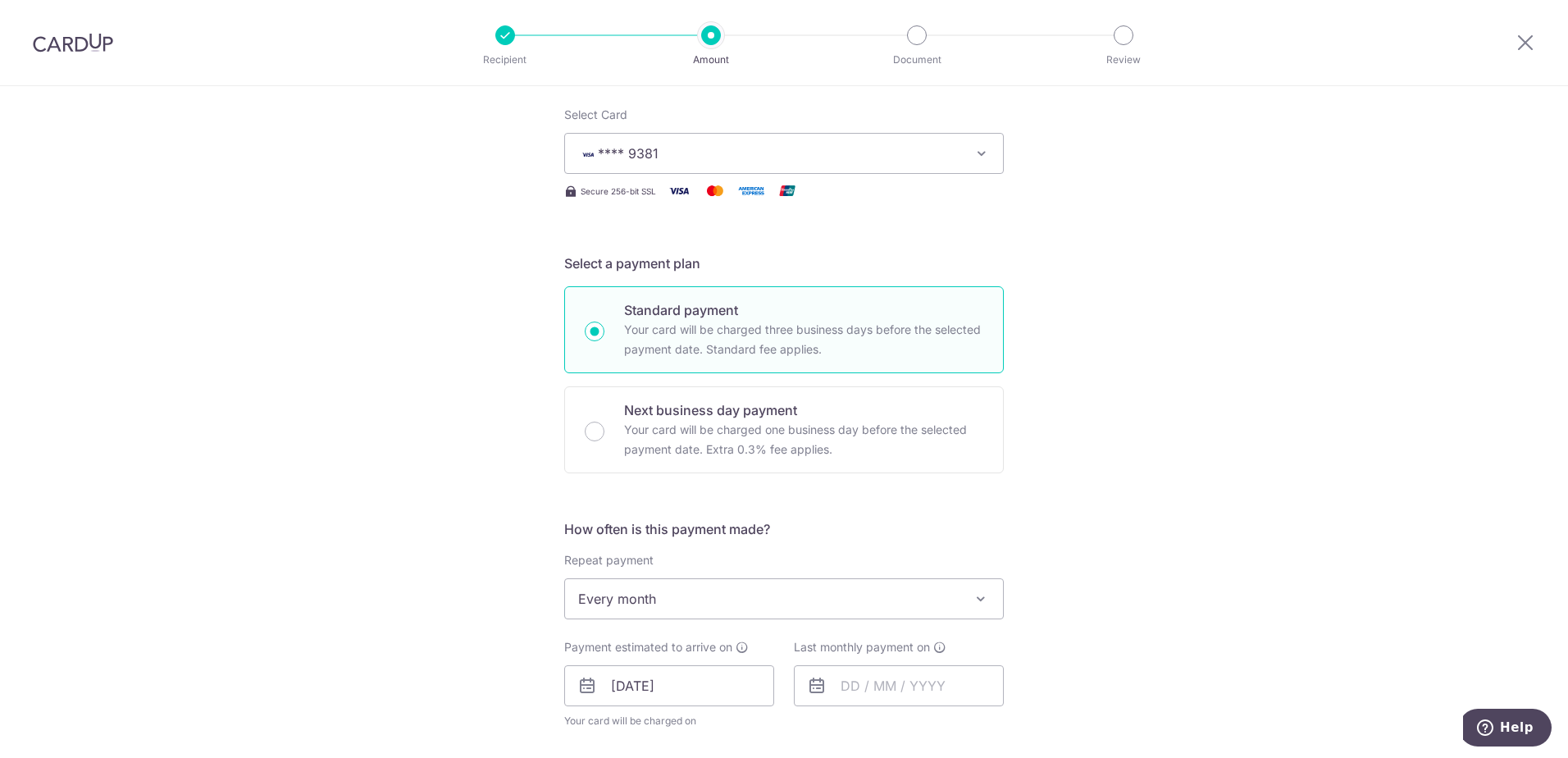
scroll to position [246, 0]
click at [885, 675] on input "text" at bounding box center [898, 681] width 210 height 41
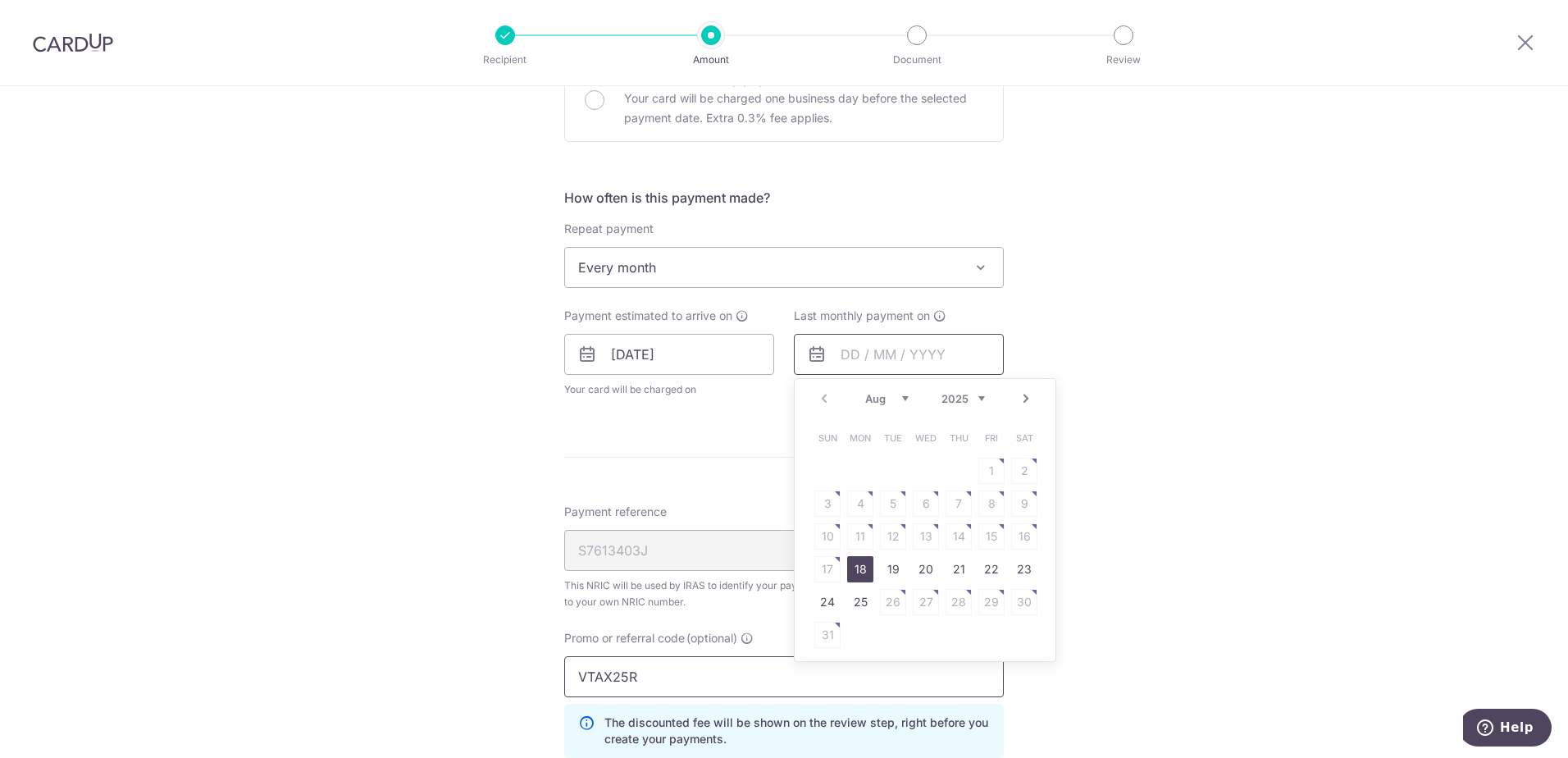
scroll to position [574, 0]
click at [901, 395] on select "Aug Sep Oct Nov Dec" at bounding box center [887, 397] width 44 height 13
click at [980, 390] on div "Prev Next Aug Sep Oct Nov Dec 2025 2026" at bounding box center [925, 397] width 261 height 39
click at [976, 395] on select "2025 2026" at bounding box center [963, 397] width 44 height 13
click at [822, 398] on link "Prev" at bounding box center [824, 397] width 20 height 20
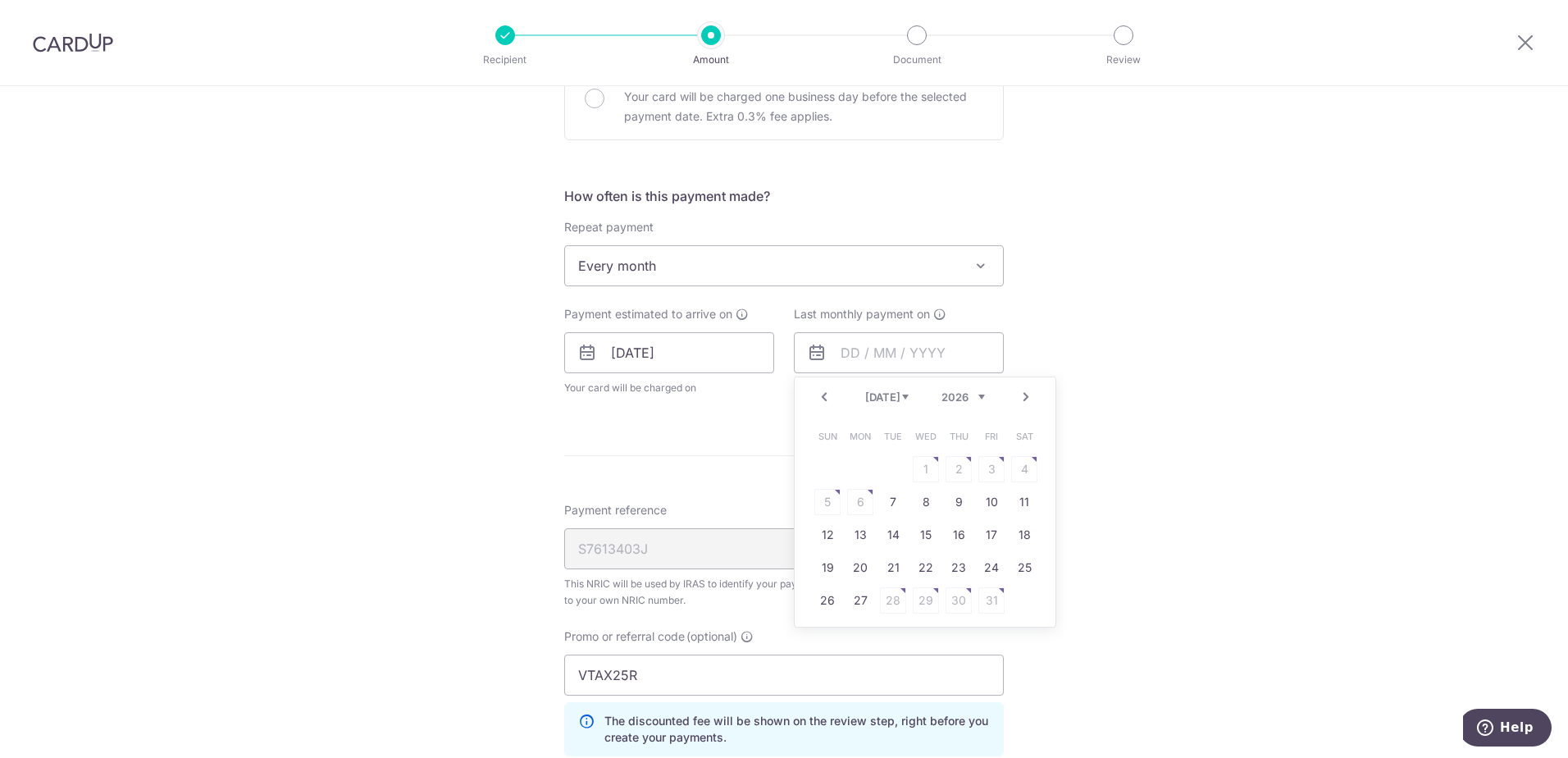
click at [822, 398] on link "Prev" at bounding box center [824, 397] width 20 height 20
click at [856, 562] on link "23" at bounding box center [860, 567] width 26 height 26
type input "23/03/2026"
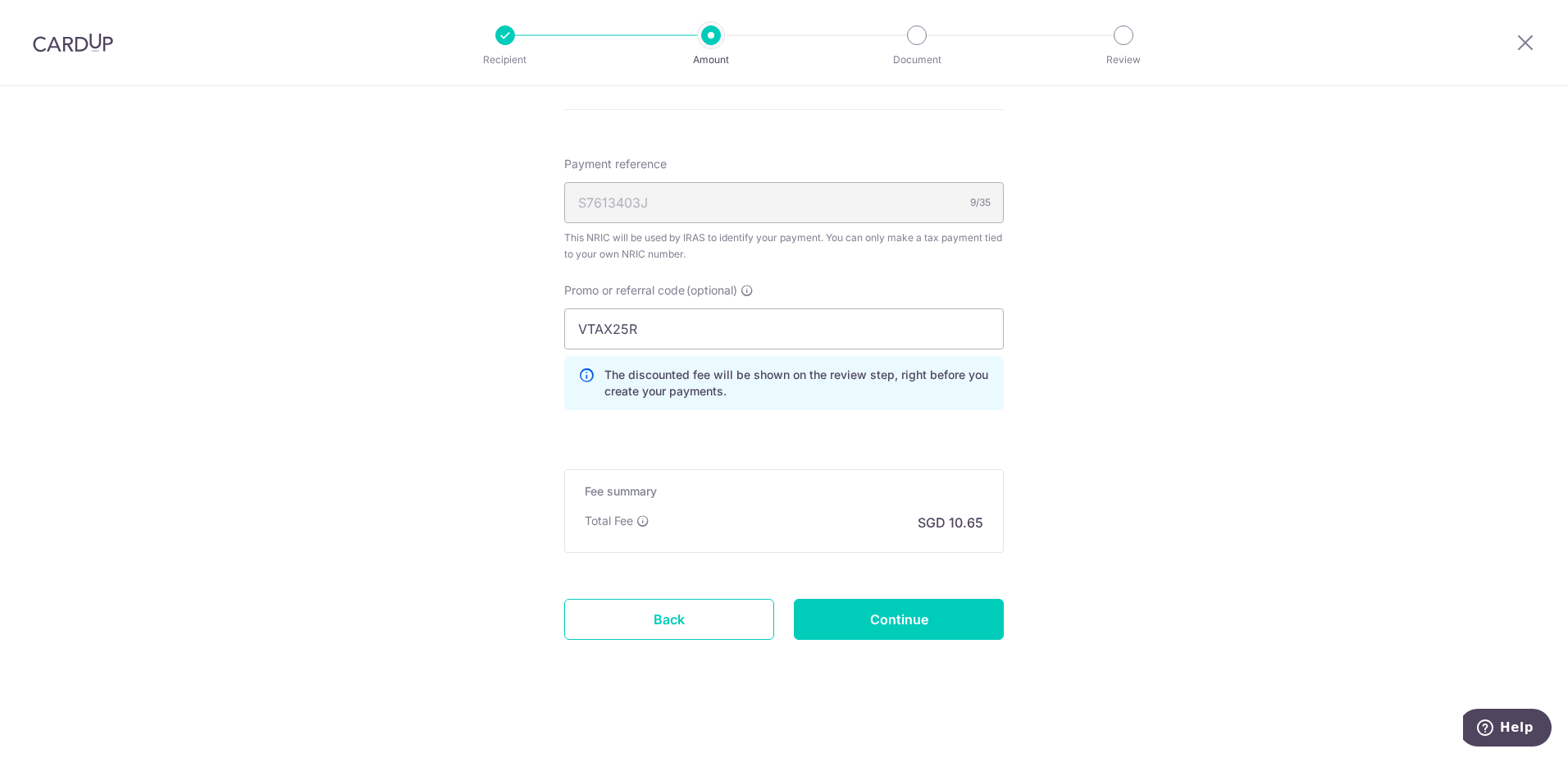
scroll to position [992, 0]
click at [983, 619] on input "Continue" at bounding box center [898, 614] width 210 height 41
type input "Update Schedule"
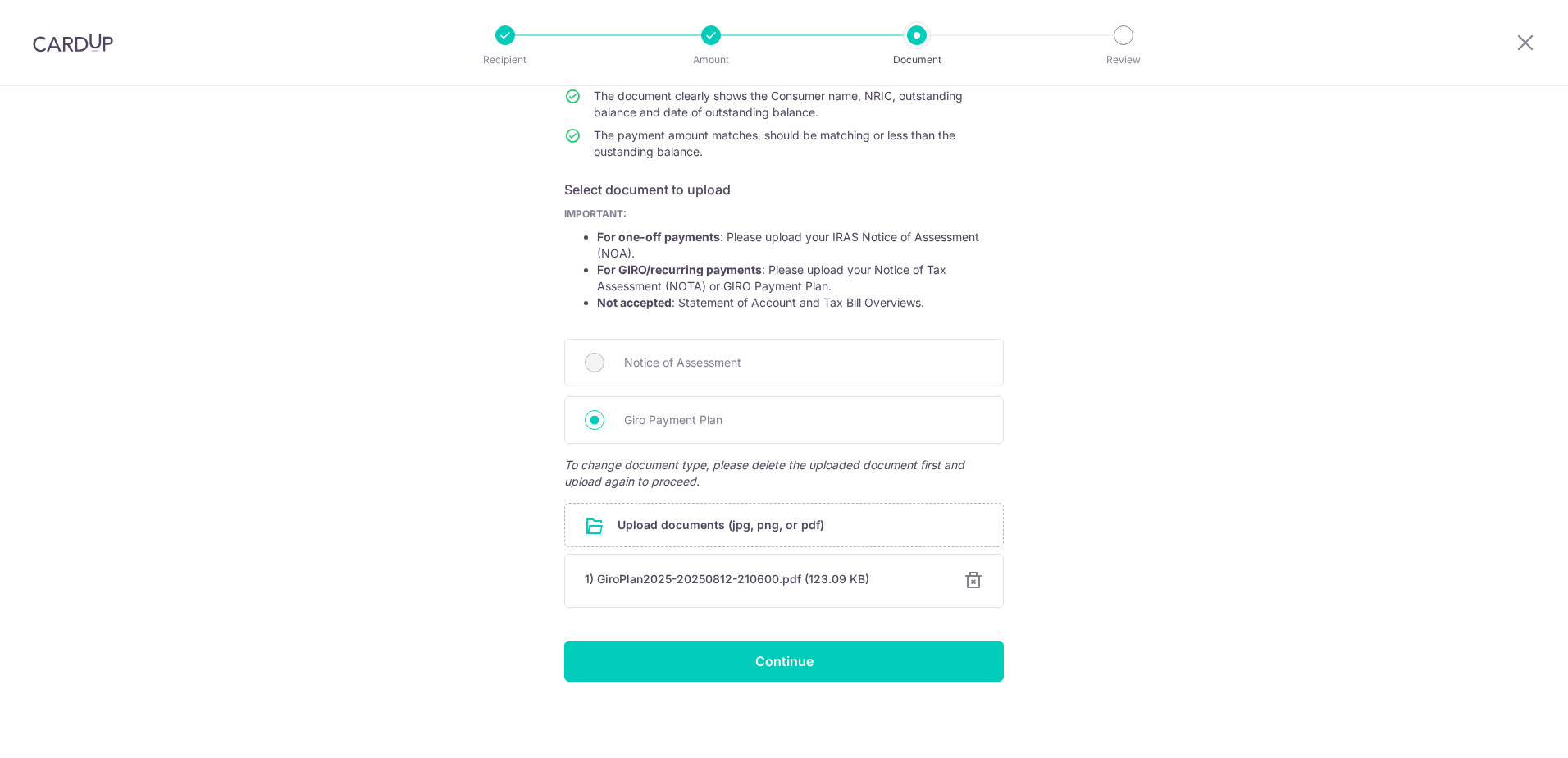
scroll to position [193, 0]
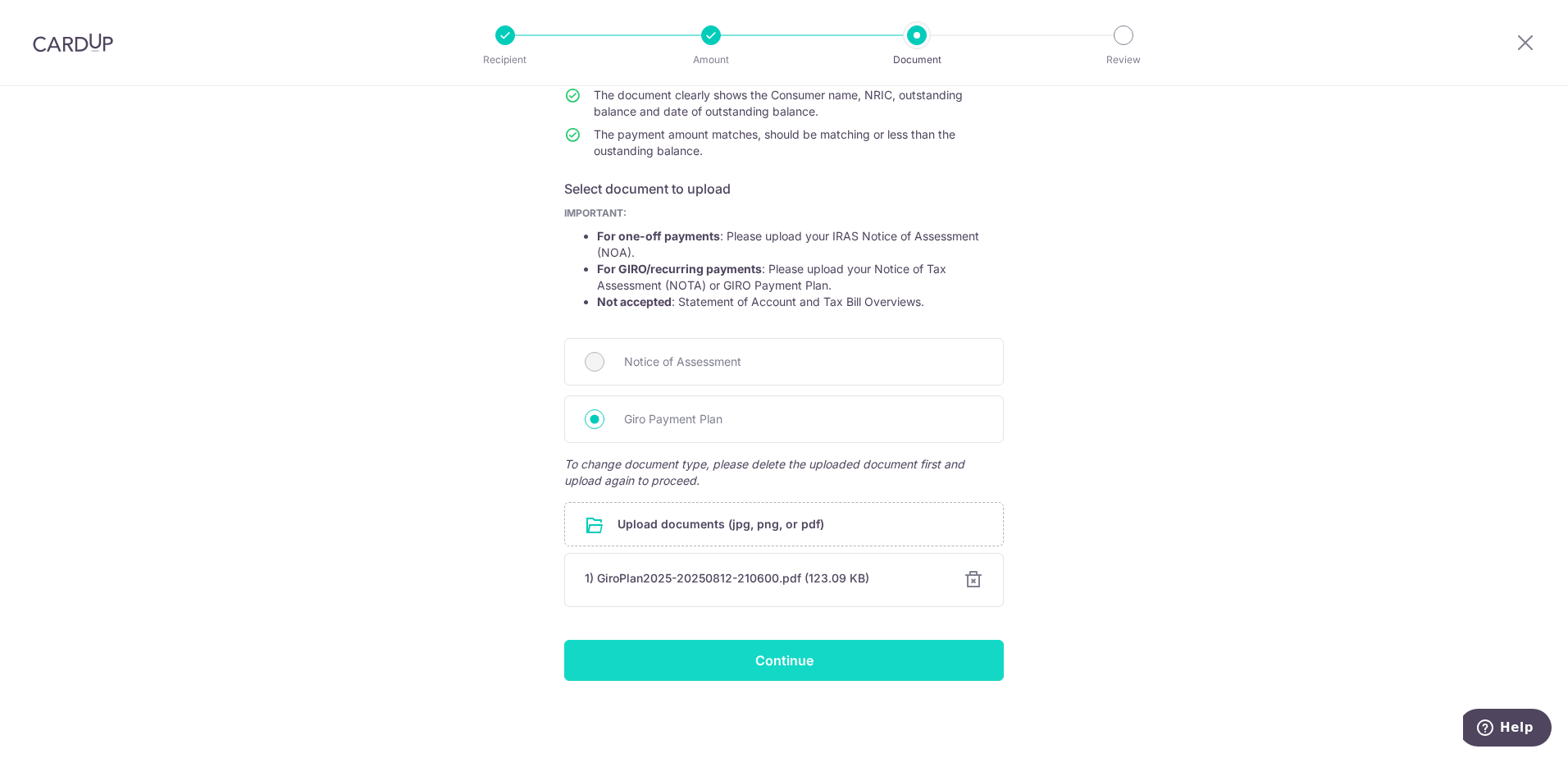
click at [958, 655] on input "Continue" at bounding box center [784, 661] width 440 height 41
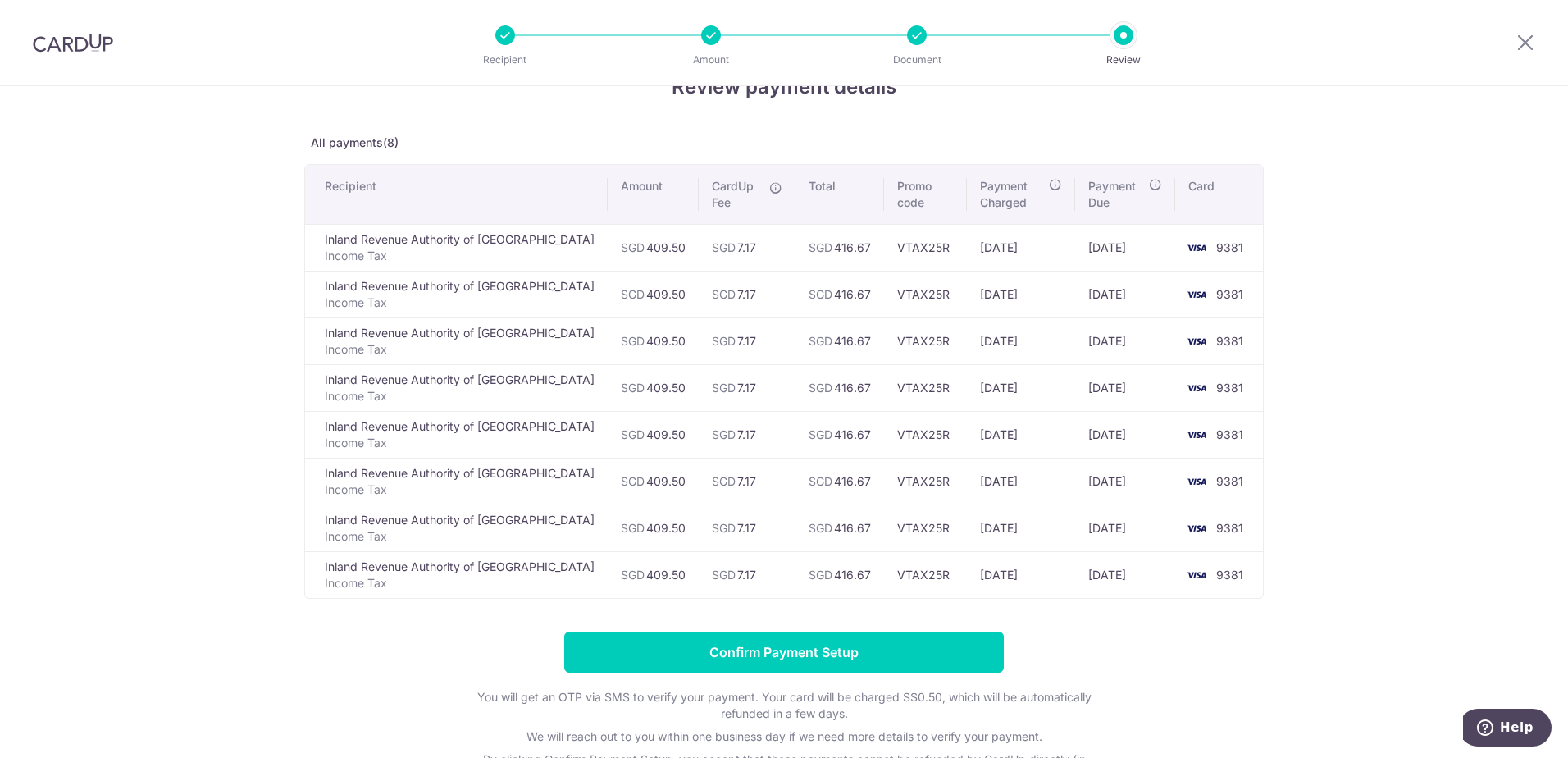
scroll to position [82, 0]
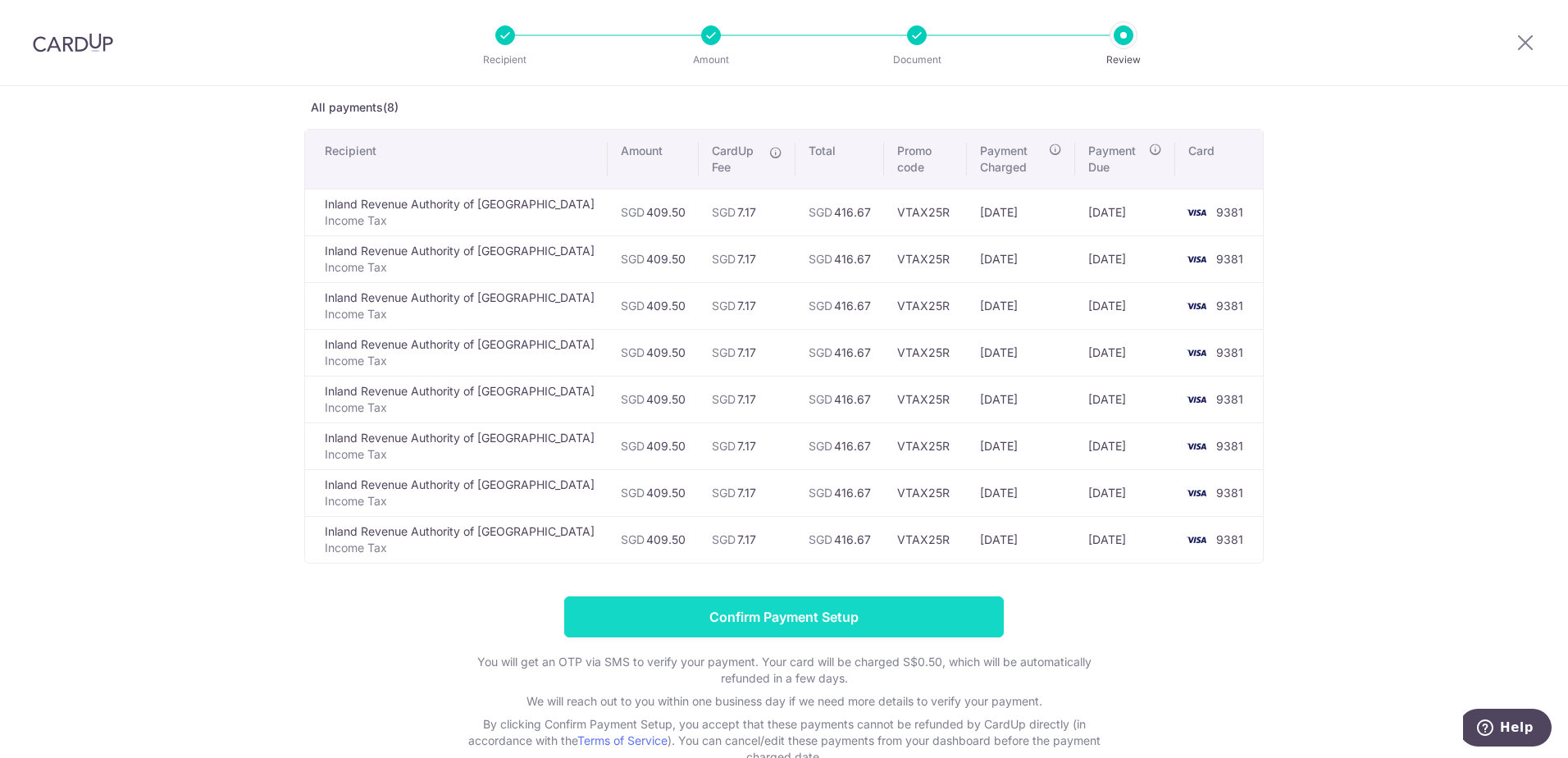
click at [962, 617] on input "Confirm Payment Setup" at bounding box center [784, 617] width 440 height 41
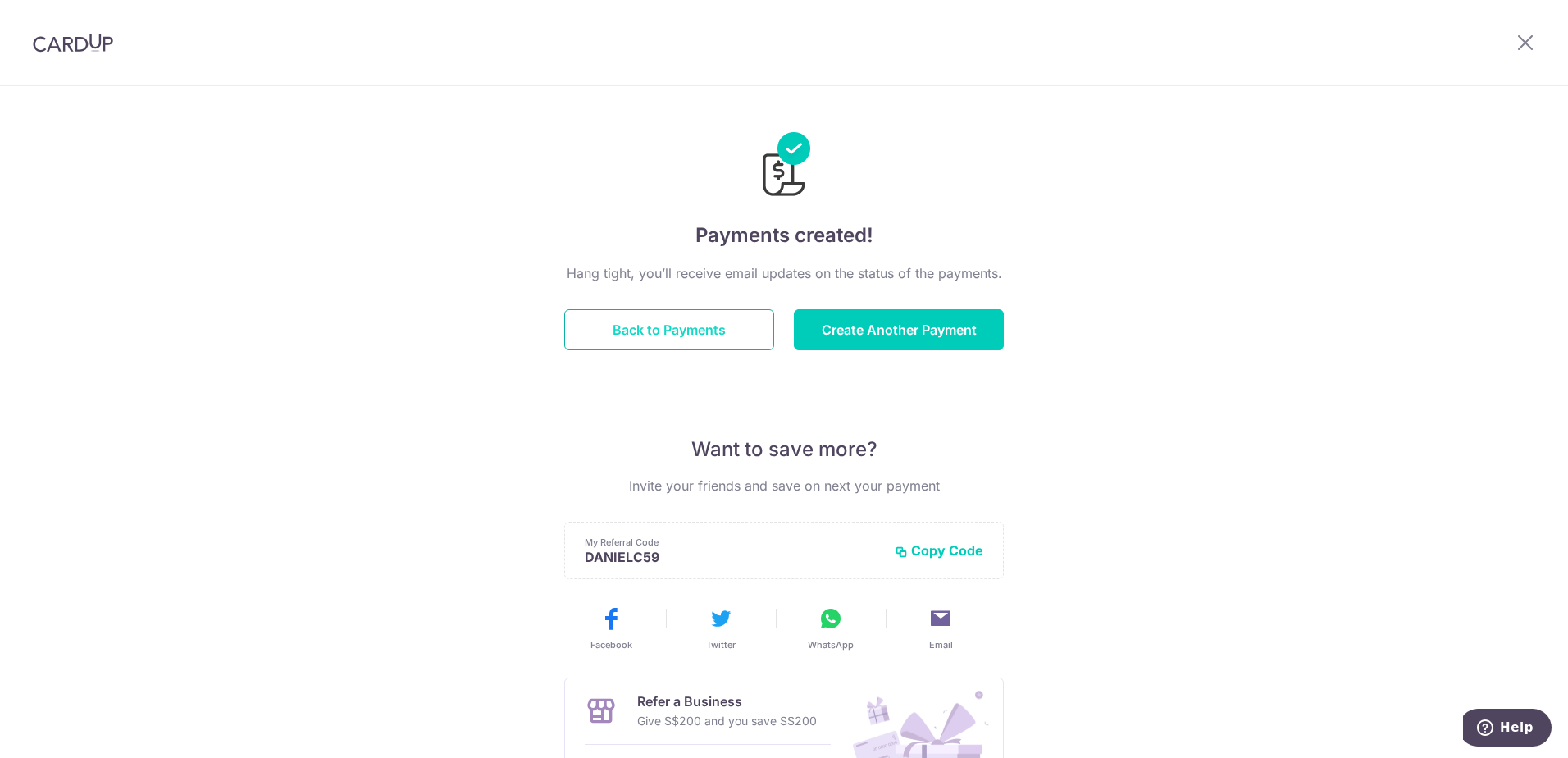
click at [647, 348] on button "Back to Payments" at bounding box center [669, 330] width 210 height 41
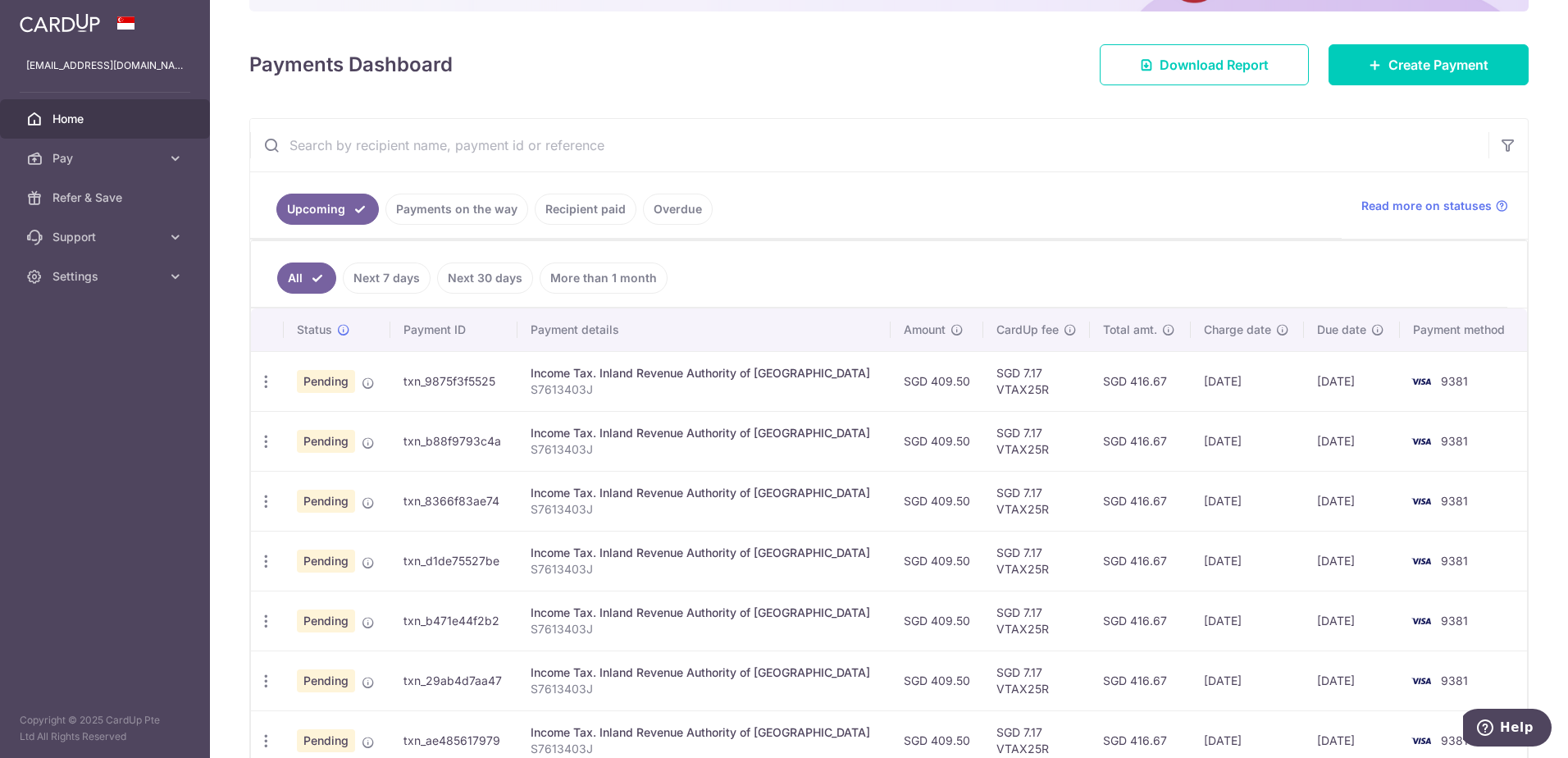
scroll to position [246, 0]
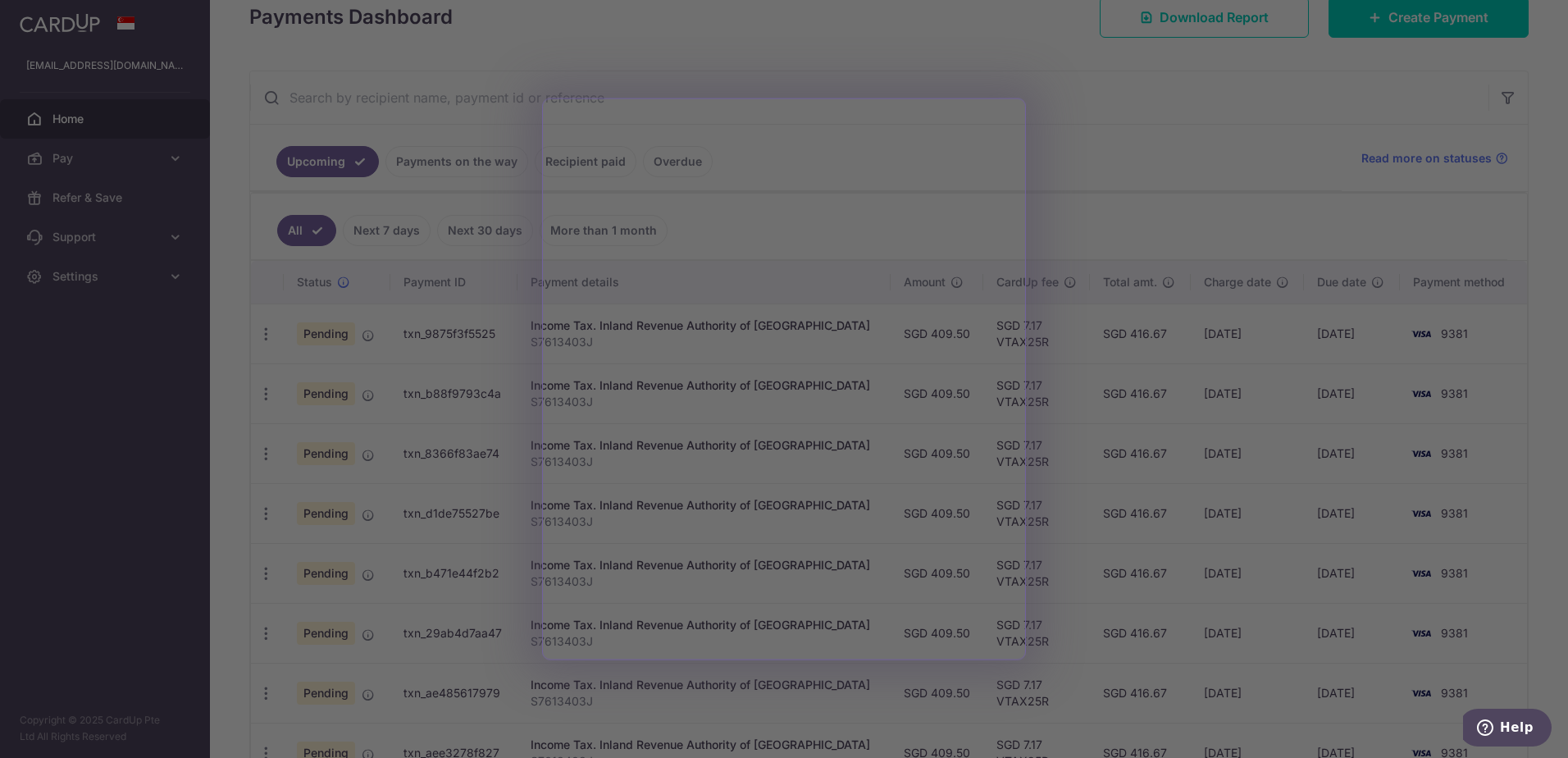
click at [1173, 83] on div at bounding box center [792, 383] width 1584 height 765
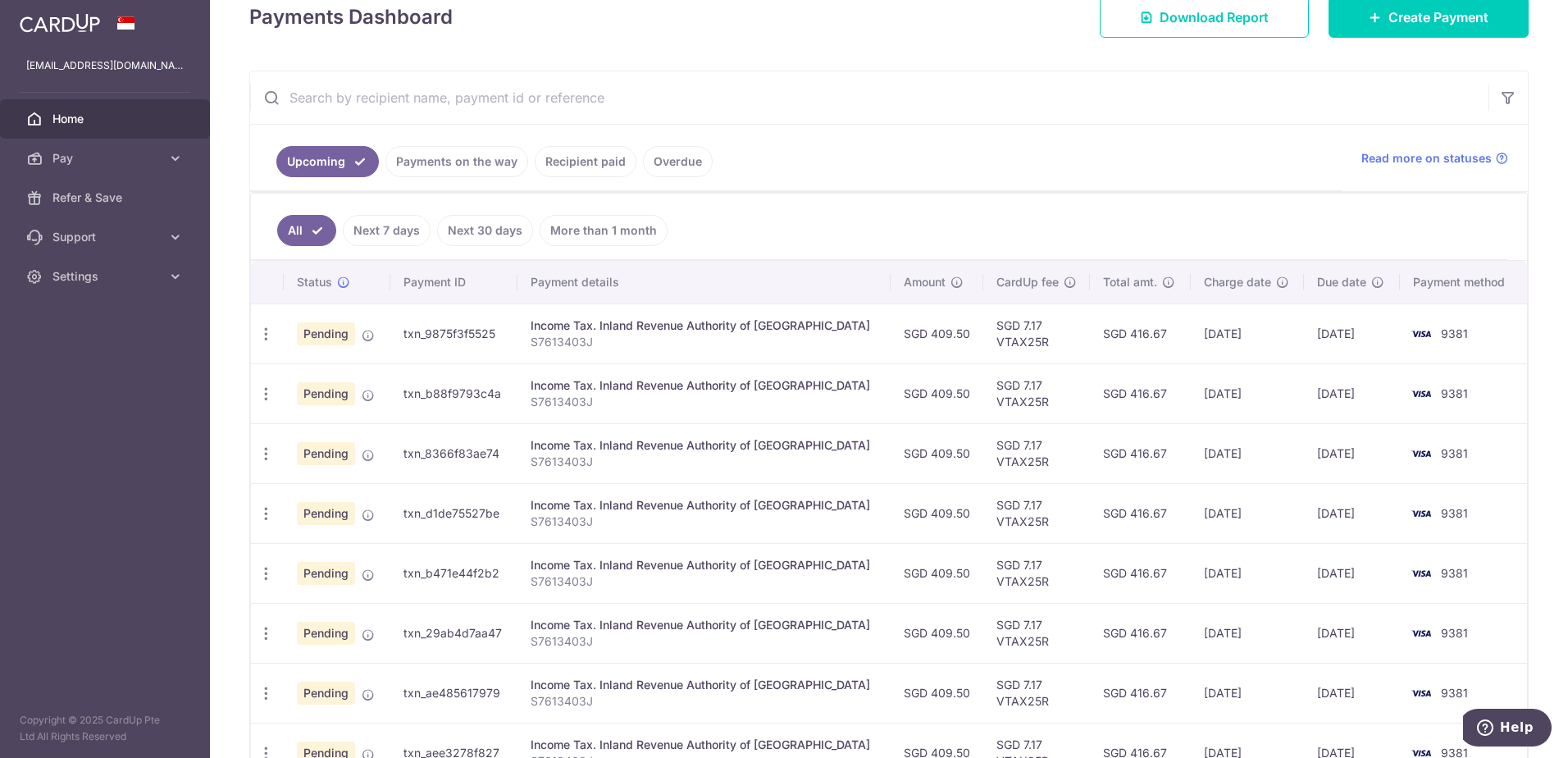
scroll to position [0, 0]
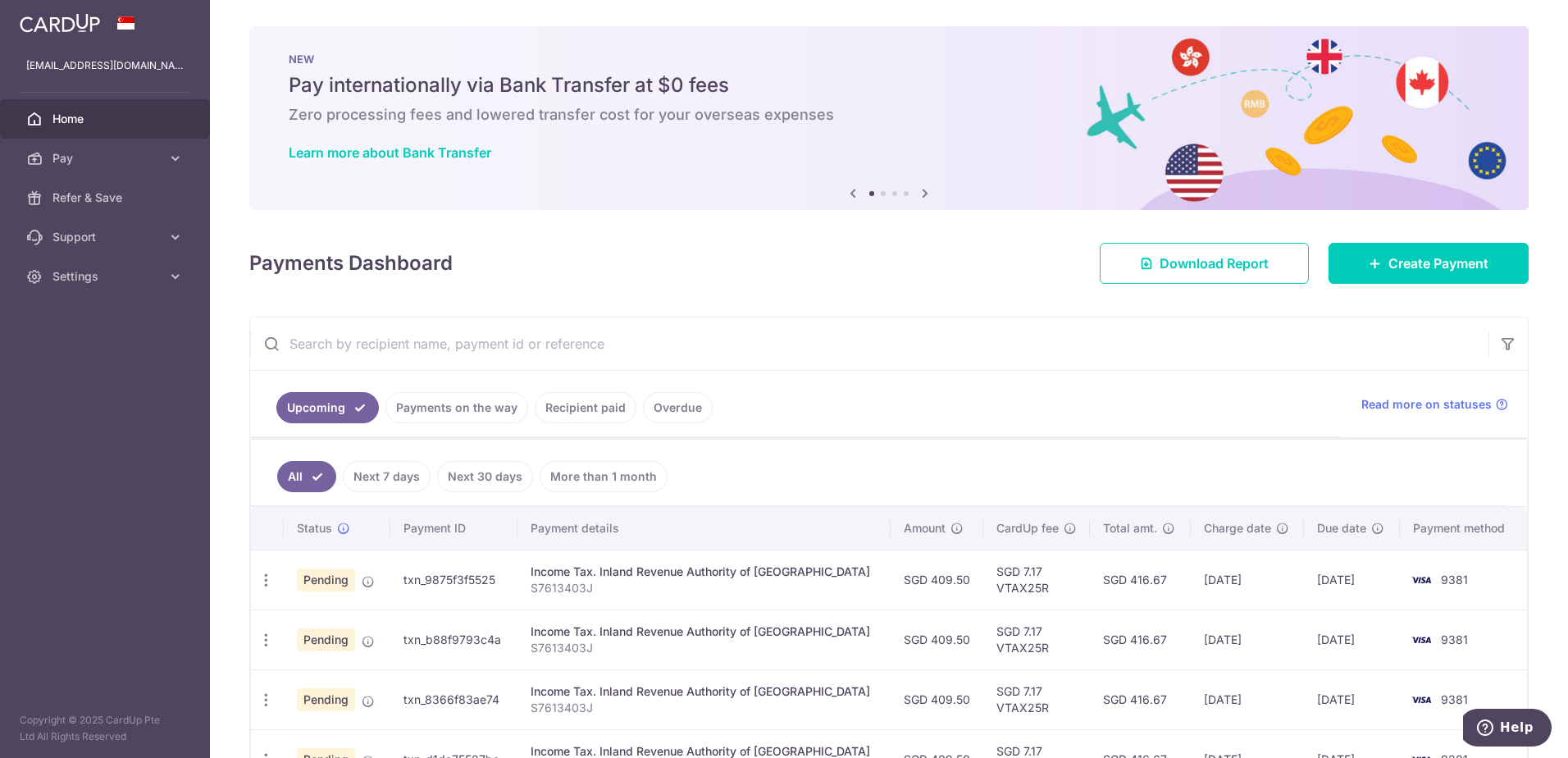
click at [566, 408] on link "Recipient paid" at bounding box center [586, 408] width 102 height 31
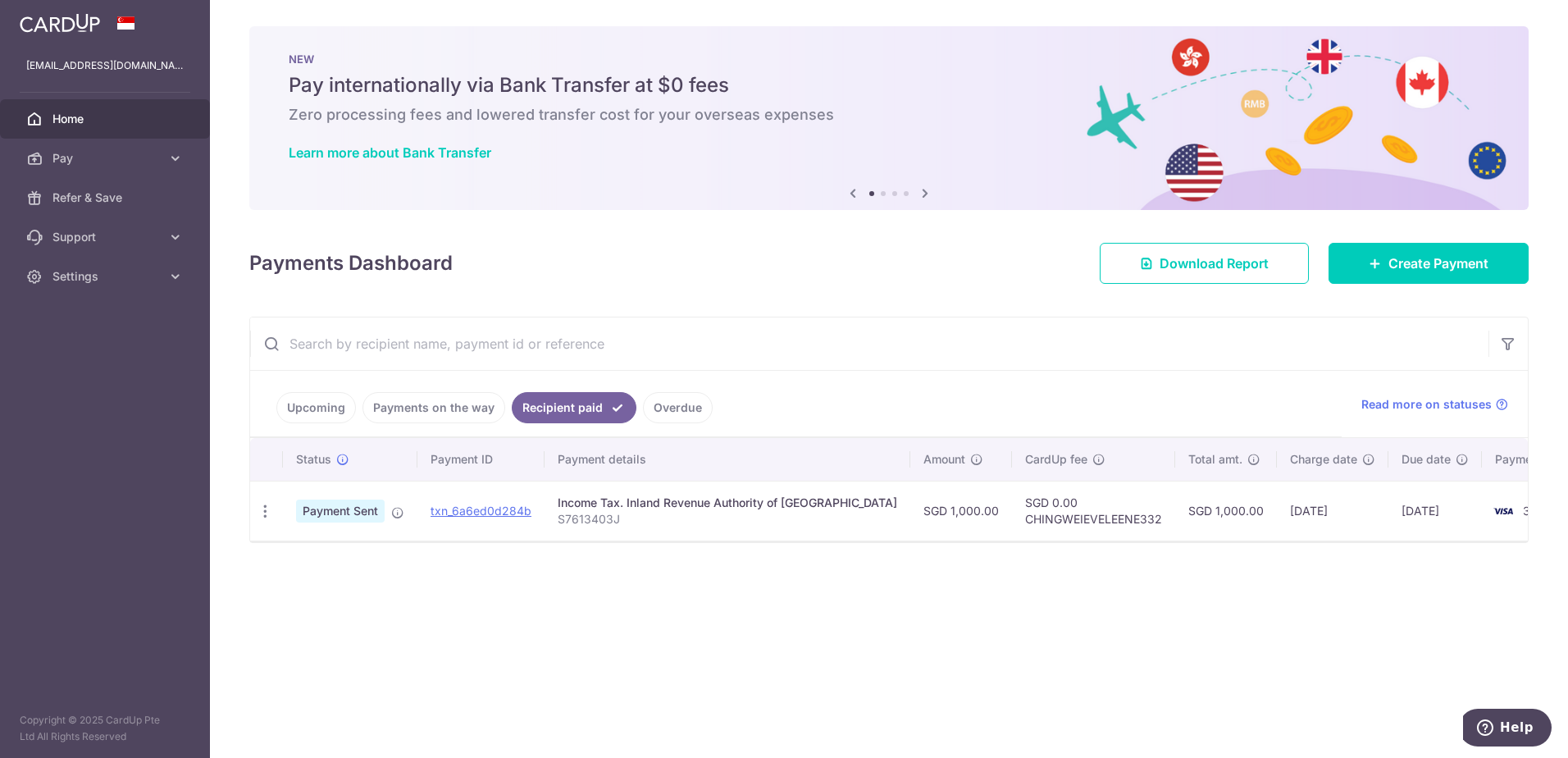
click at [299, 403] on link "Upcoming" at bounding box center [316, 408] width 80 height 31
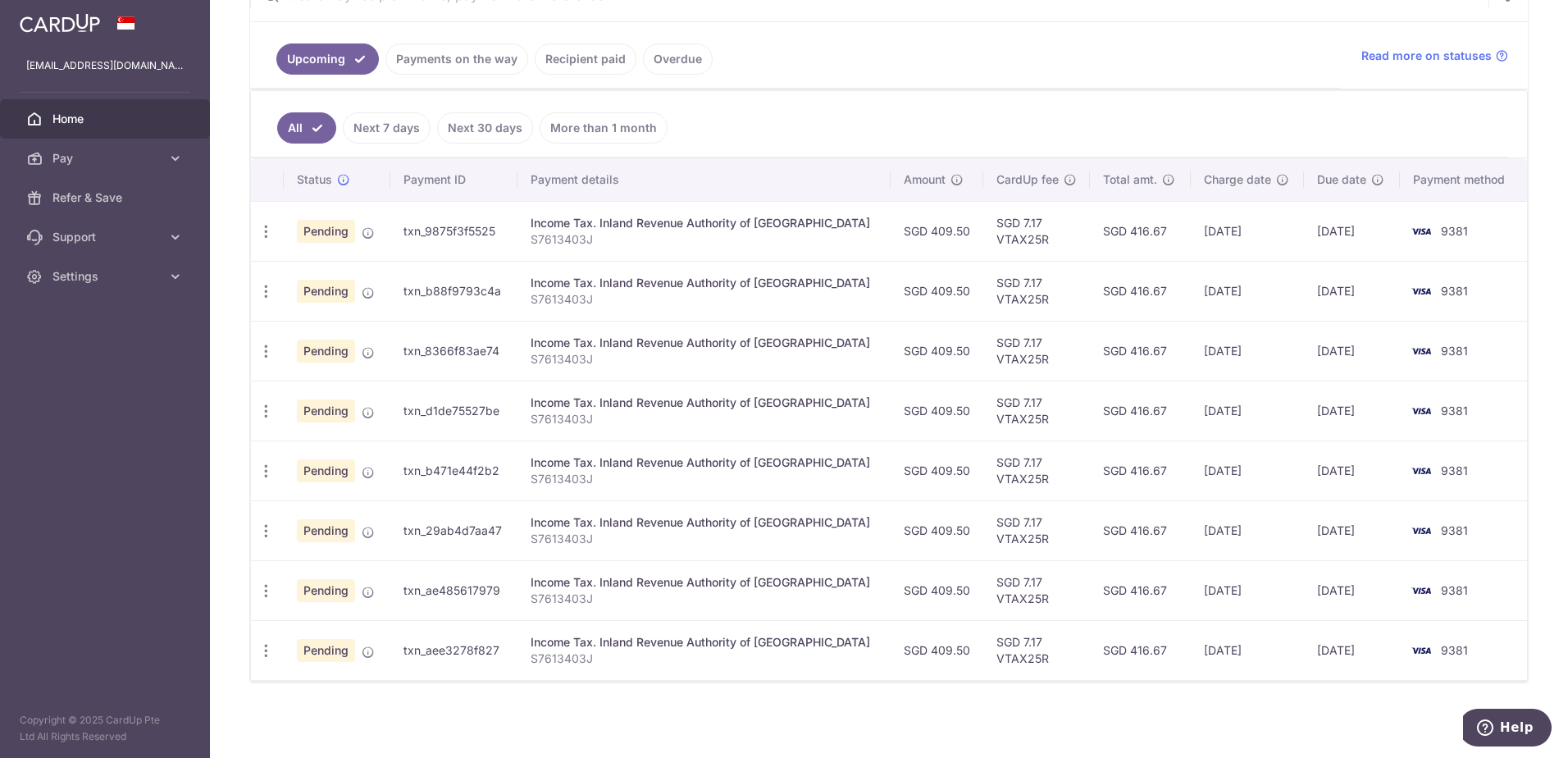
scroll to position [351, 0]
